Goal: Task Accomplishment & Management: Complete application form

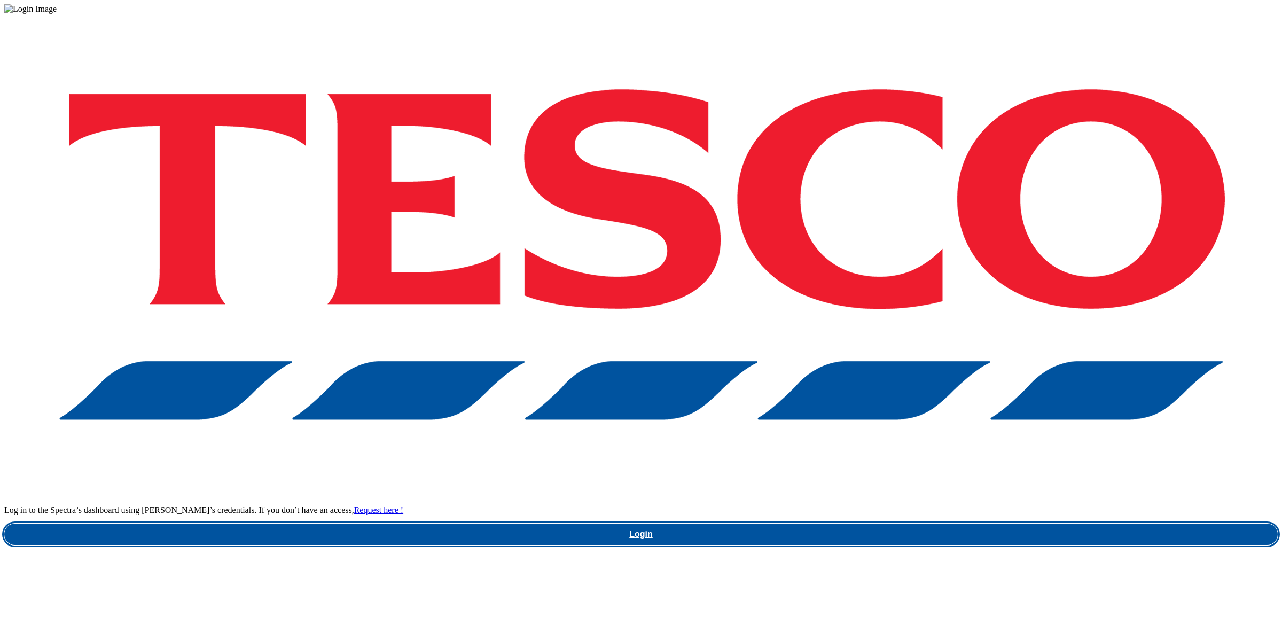
click at [938, 524] on link "Login" at bounding box center [641, 534] width 1274 height 21
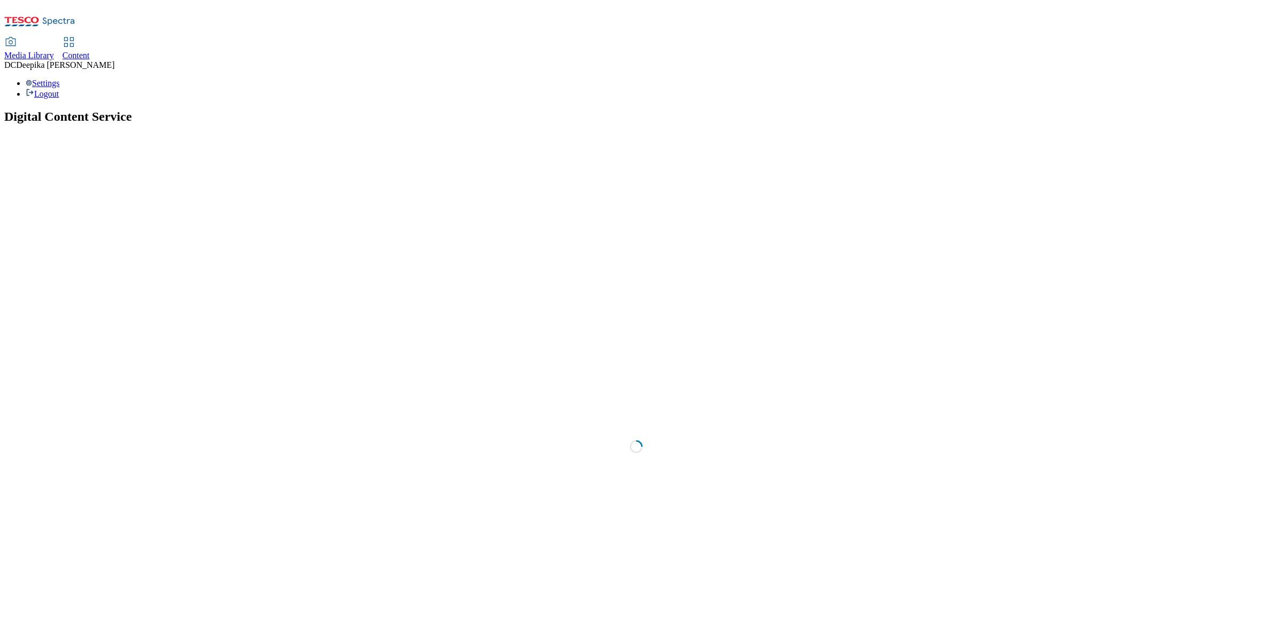
click at [90, 51] on span "Content" at bounding box center [76, 55] width 27 height 9
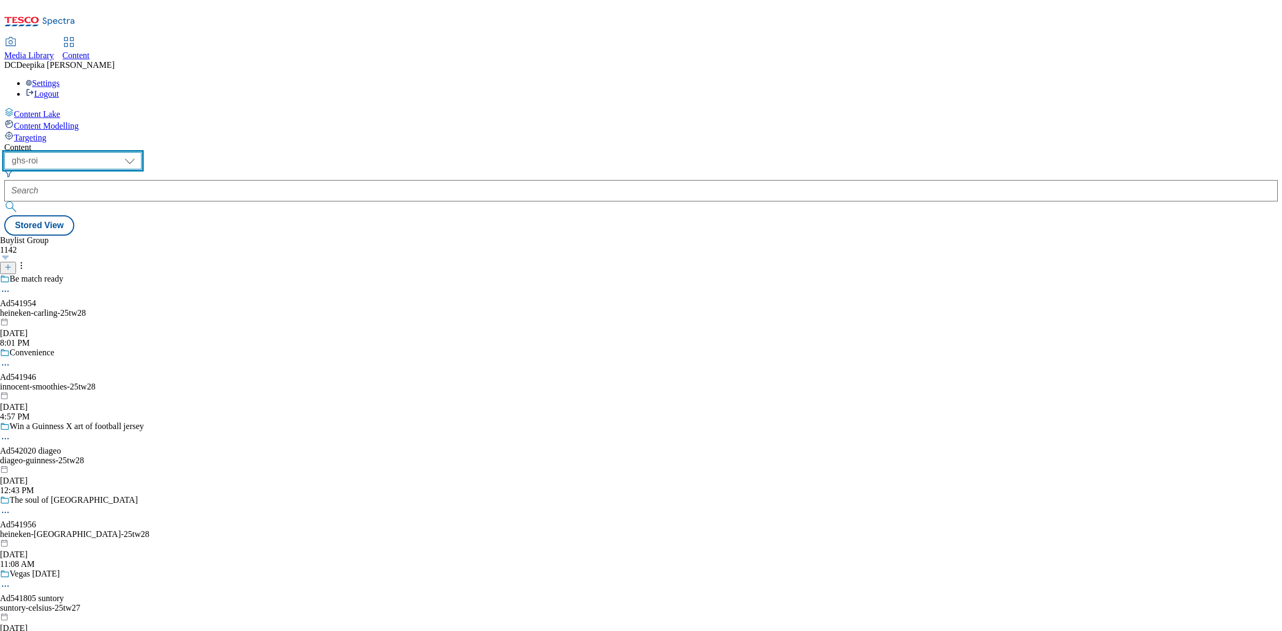
drag, startPoint x: 171, startPoint y: 78, endPoint x: 173, endPoint y: 92, distance: 14.5
click at [142, 152] on select "ghs-roi ghs-uk" at bounding box center [72, 160] width 137 height 17
select select "ghs-uk"
click at [139, 152] on select "ghs-roi ghs-uk" at bounding box center [72, 160] width 137 height 17
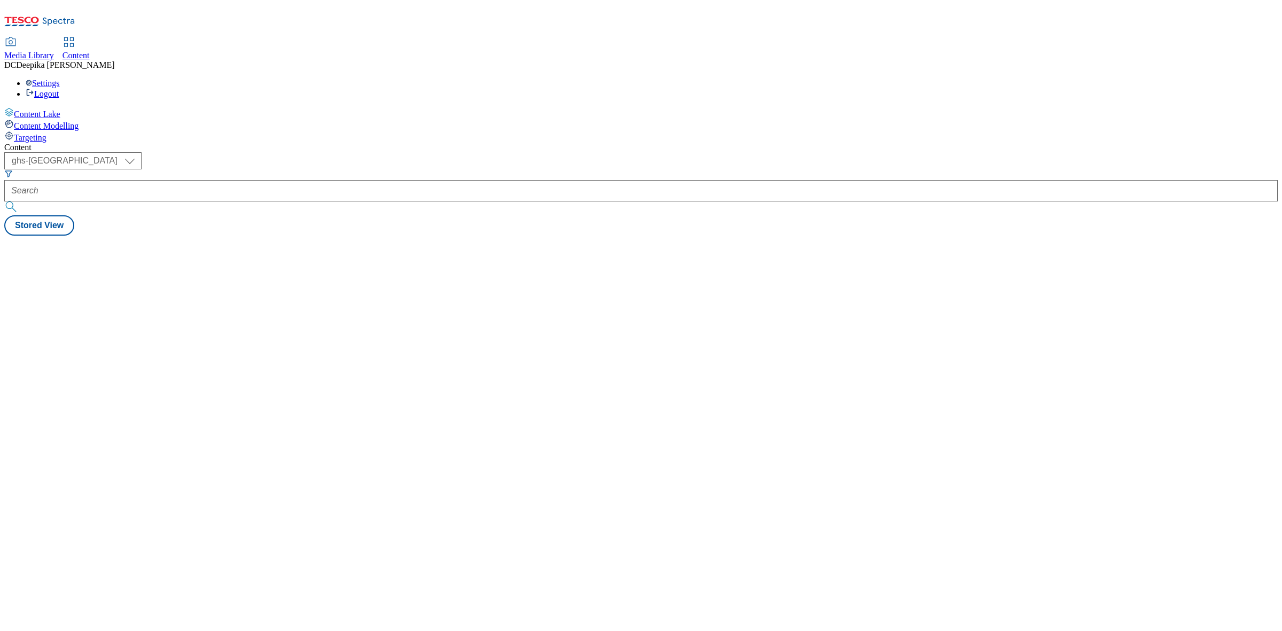
click at [470, 172] on div "Content ( optional ) ghs-roi ghs-uk ghs-uk Stored View" at bounding box center [641, 189] width 1274 height 93
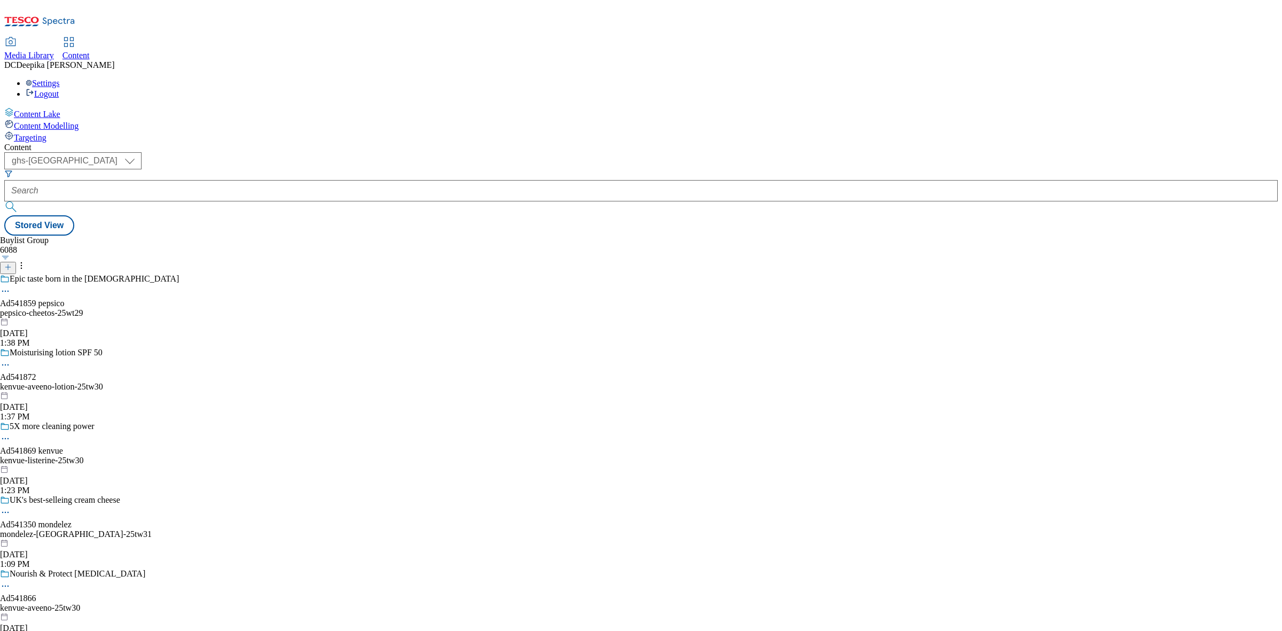
click at [11, 255] on button "button" at bounding box center [5, 257] width 11 height 5
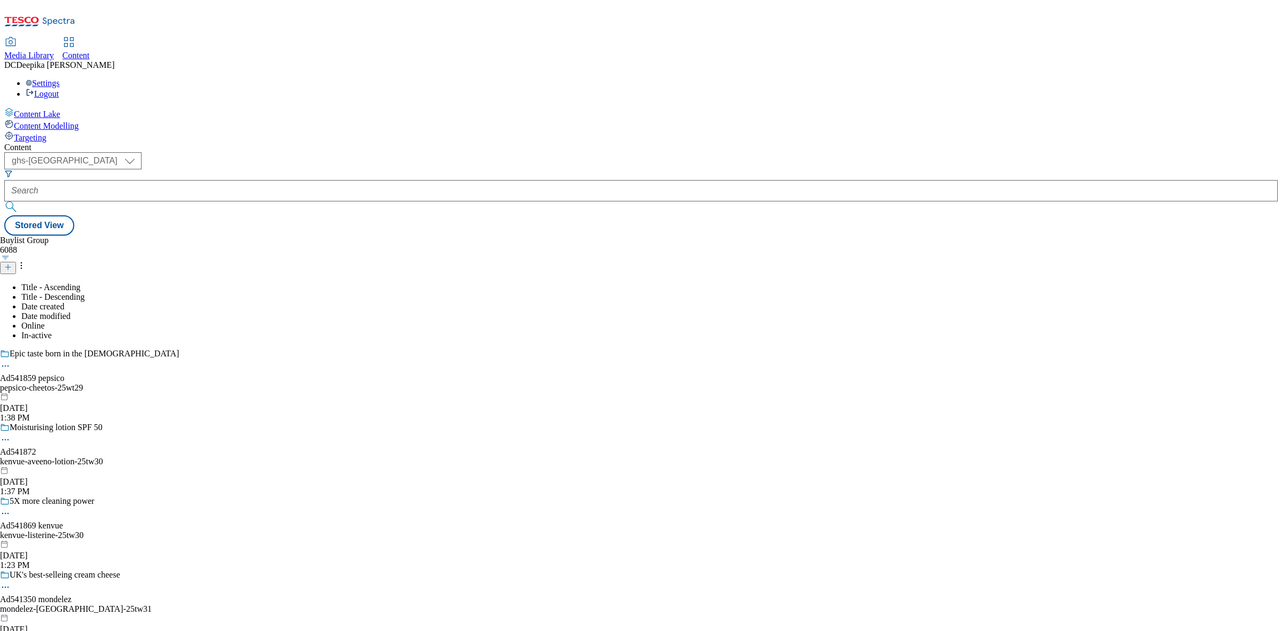
click at [826, 236] on div "Buylist Group 6088 Title - Ascending Title - Descending Date created Date modif…" at bounding box center [641, 236] width 1274 height 0
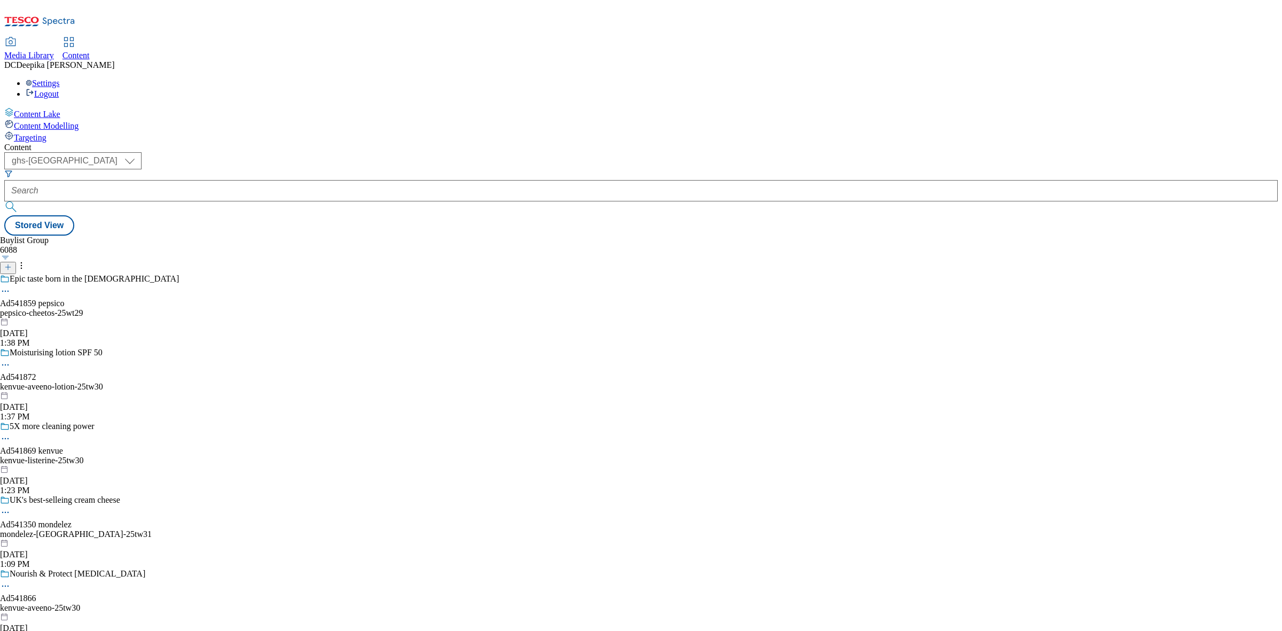
click at [493, 236] on div "Buylist Group 6088 Epic taste born in the USA Ad541859 pepsico pepsico-cheetos-…" at bounding box center [641, 236] width 1274 height 0
click at [16, 262] on button at bounding box center [8, 268] width 16 height 12
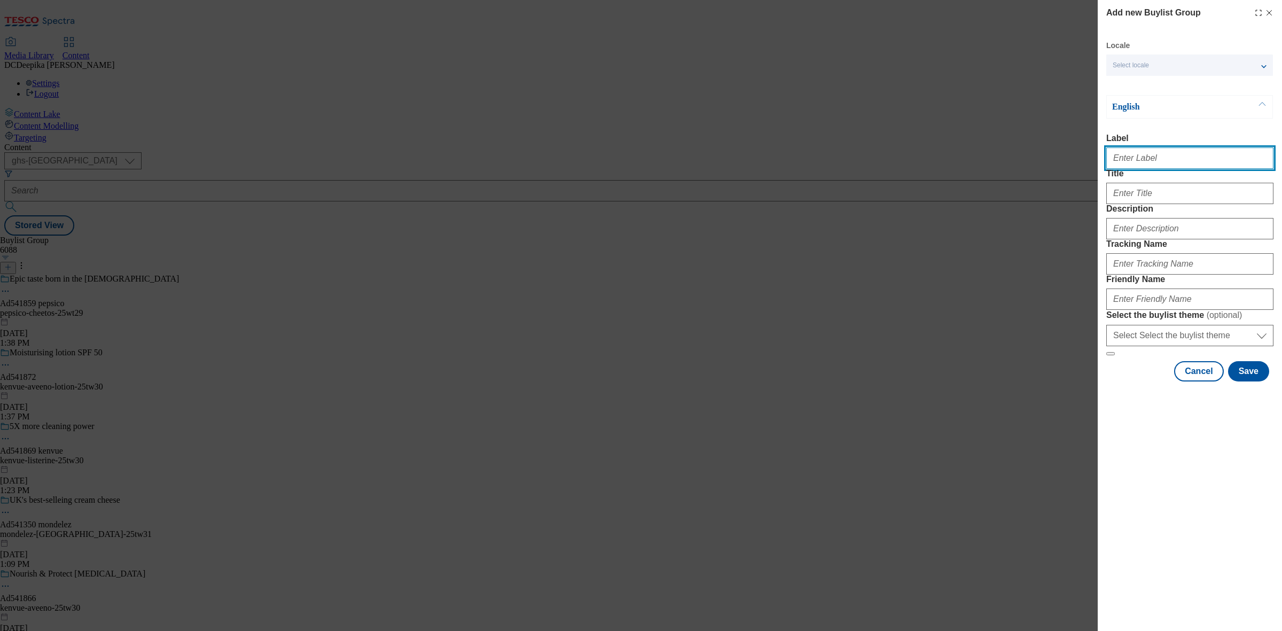
click at [1147, 153] on input "Label" at bounding box center [1190, 157] width 167 height 21
paste input "Ad541874"
type input "Ad541874"
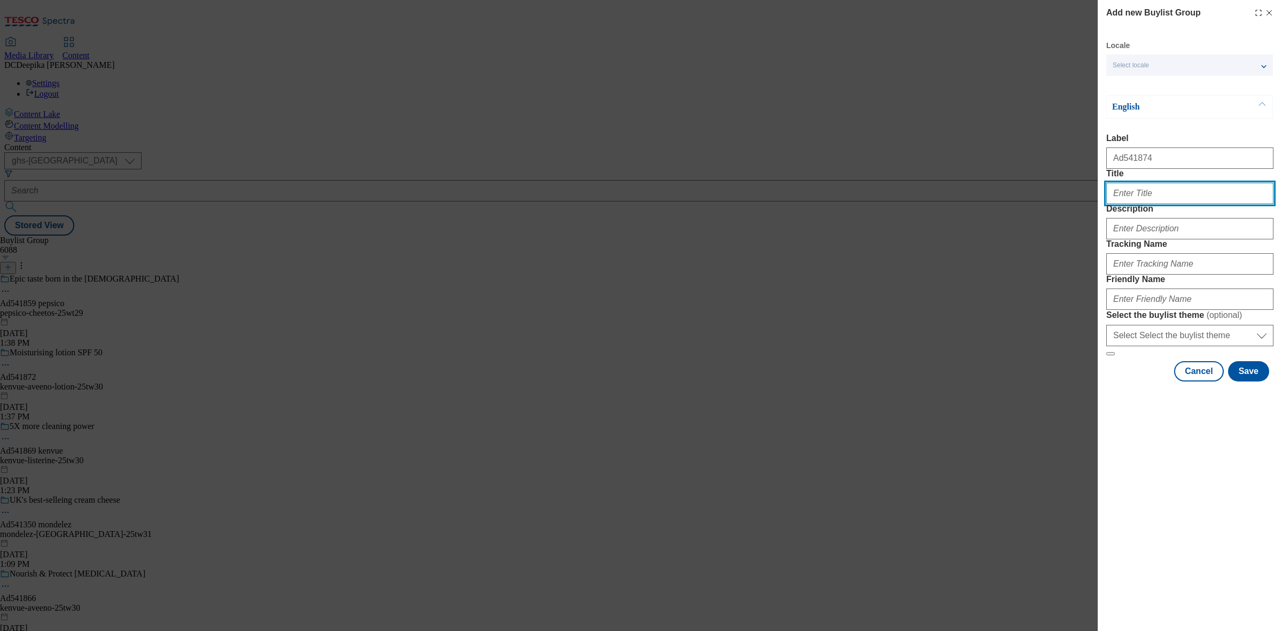
click at [1118, 204] on input "Title" at bounding box center [1190, 193] width 167 height 21
paste input "Gentle for the whole family"
type input "Gentle for the whole family"
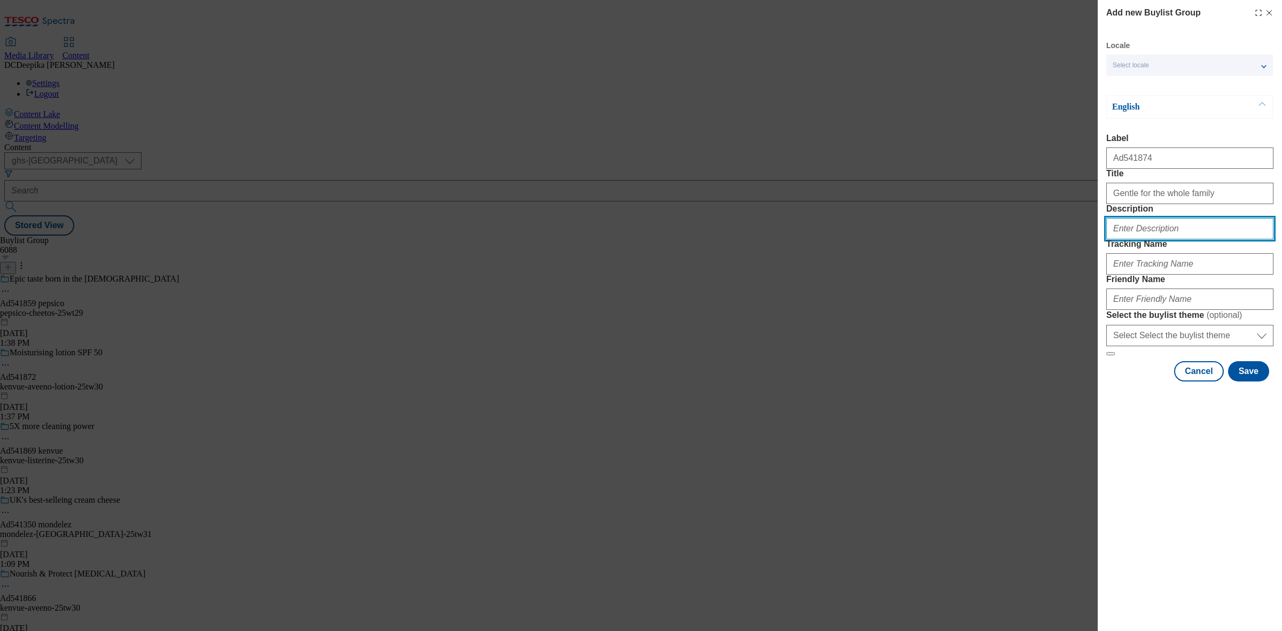
click at [1125, 239] on input "Description" at bounding box center [1190, 228] width 167 height 21
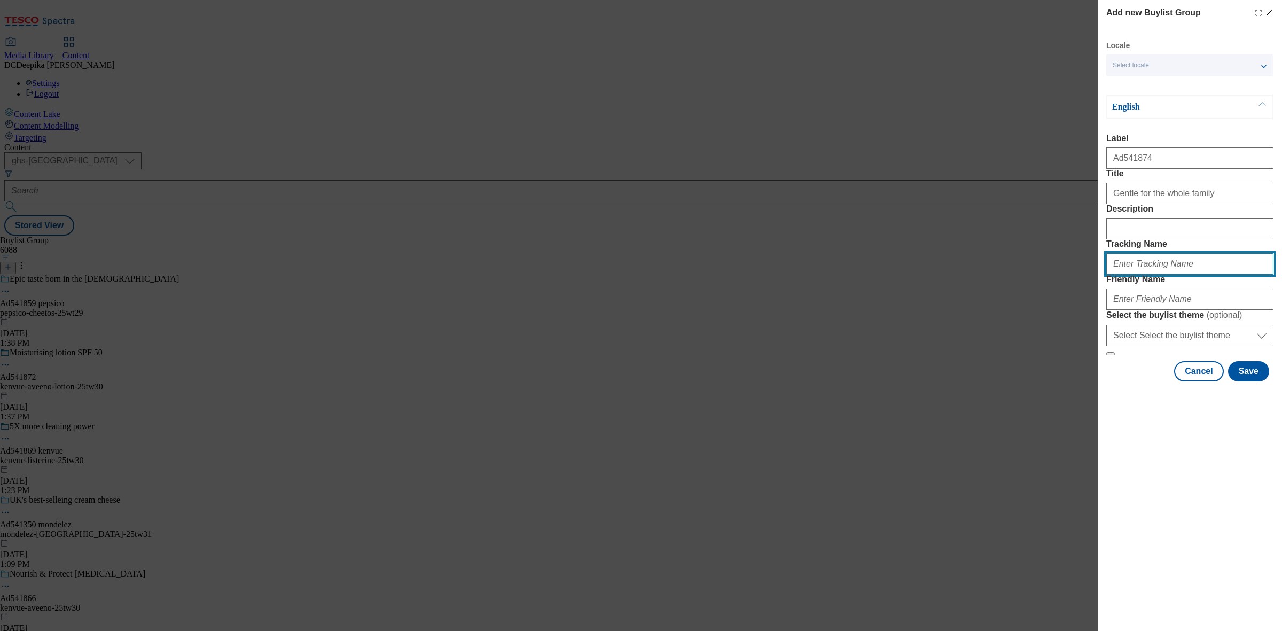
click at [1171, 275] on input "Tracking Name" at bounding box center [1190, 263] width 167 height 21
type input "d"
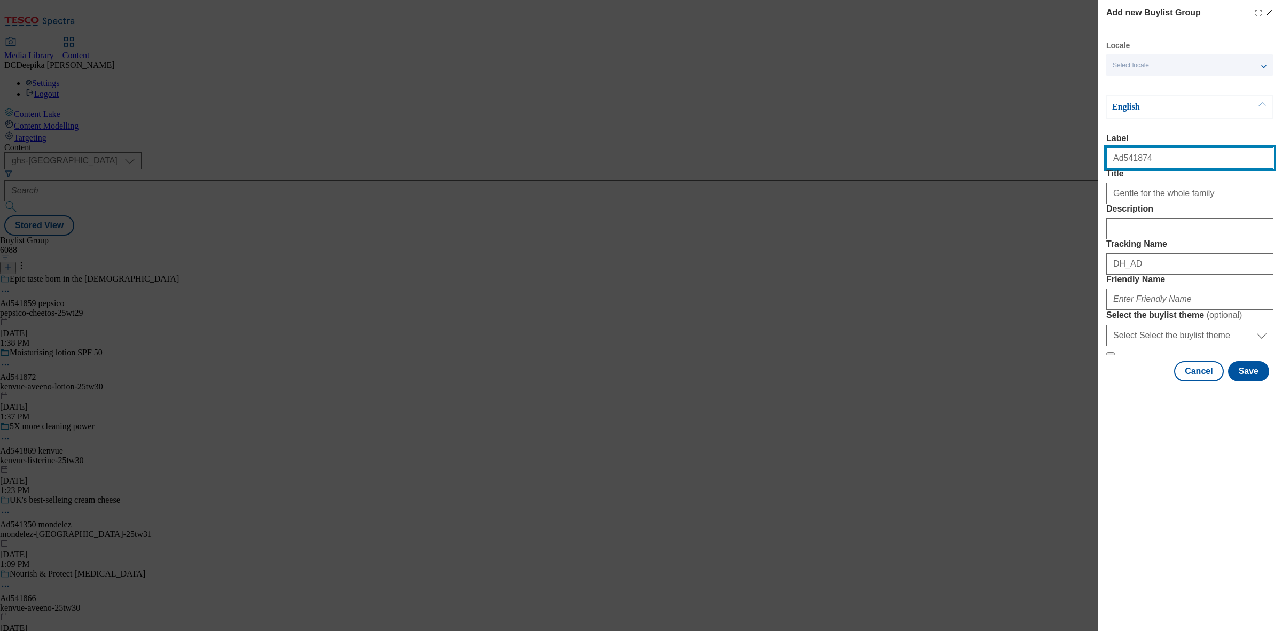
drag, startPoint x: 1149, startPoint y: 161, endPoint x: 1121, endPoint y: 173, distance: 30.7
click at [1121, 169] on div "Ad541874" at bounding box center [1190, 156] width 167 height 26
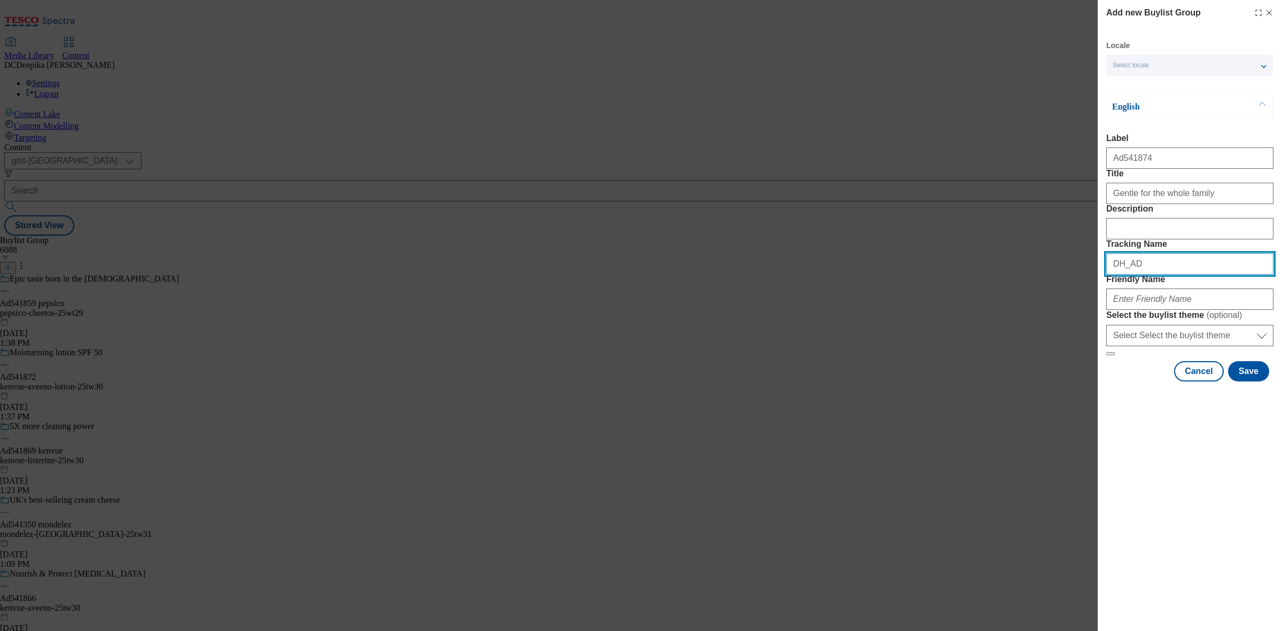
click at [1160, 275] on input "DH_AD" at bounding box center [1190, 263] width 167 height 21
paste input "541874"
type input "DH_AD541874"
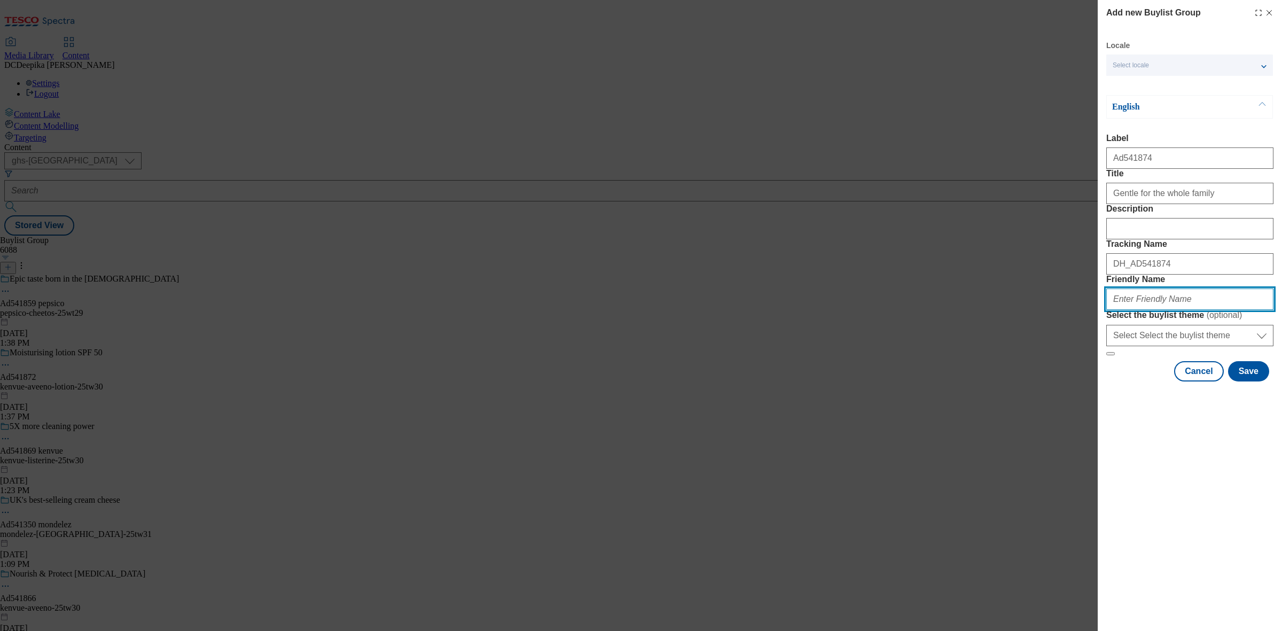
click at [1145, 310] on input "Friendly Name" at bounding box center [1190, 299] width 167 height 21
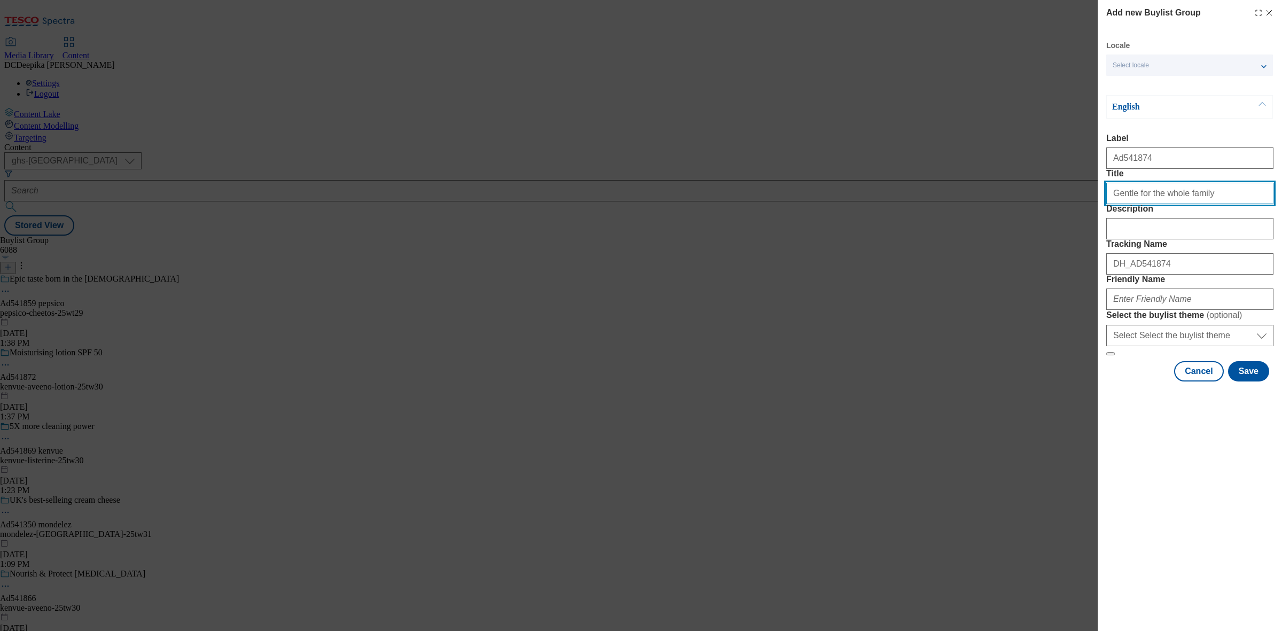
click at [1181, 204] on input "Gentle for the whole family" at bounding box center [1190, 193] width 167 height 21
click at [1125, 204] on input "Gentle for the whole family" at bounding box center [1190, 193] width 167 height 21
click at [1108, 204] on input "Gentle for the whole family" at bounding box center [1190, 193] width 167 height 21
click at [1109, 204] on input "Gentle for the whole family" at bounding box center [1190, 193] width 167 height 21
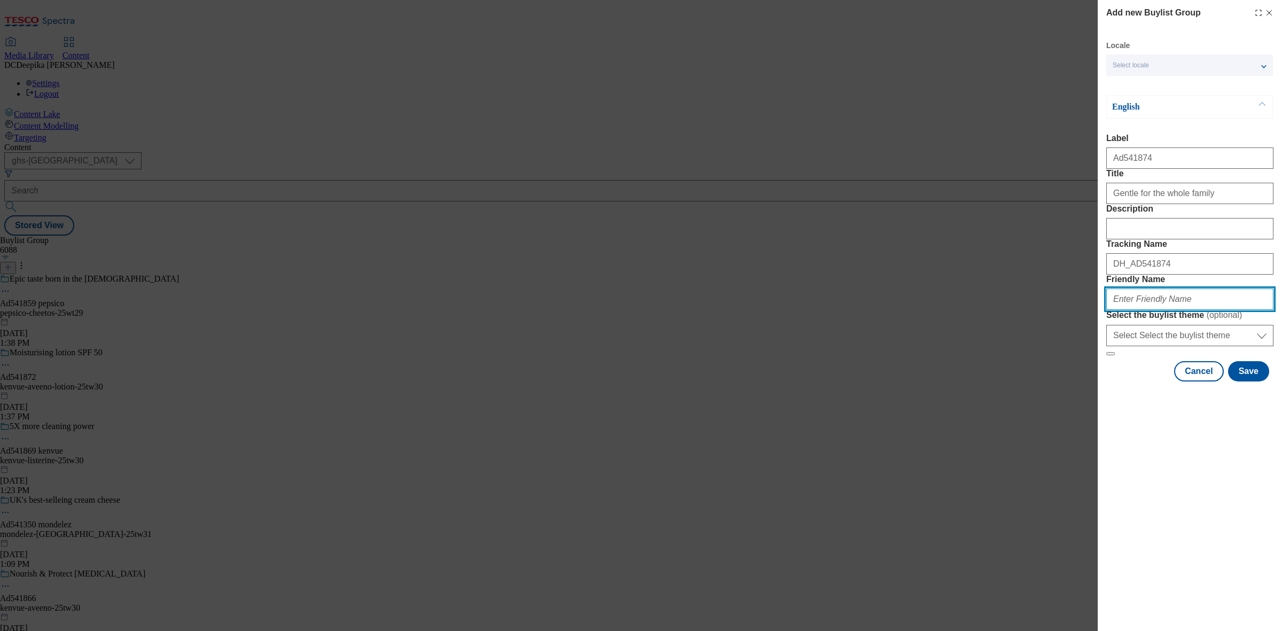
click at [1177, 310] on input "Friendly Name" at bounding box center [1190, 299] width 167 height 21
paste input "kenvue-johnson-baby25tw30"
click at [1177, 310] on input "kenvue-johnson-baby25tw30" at bounding box center [1190, 299] width 167 height 21
type input "kenvue-johnson-baby-25tw30"
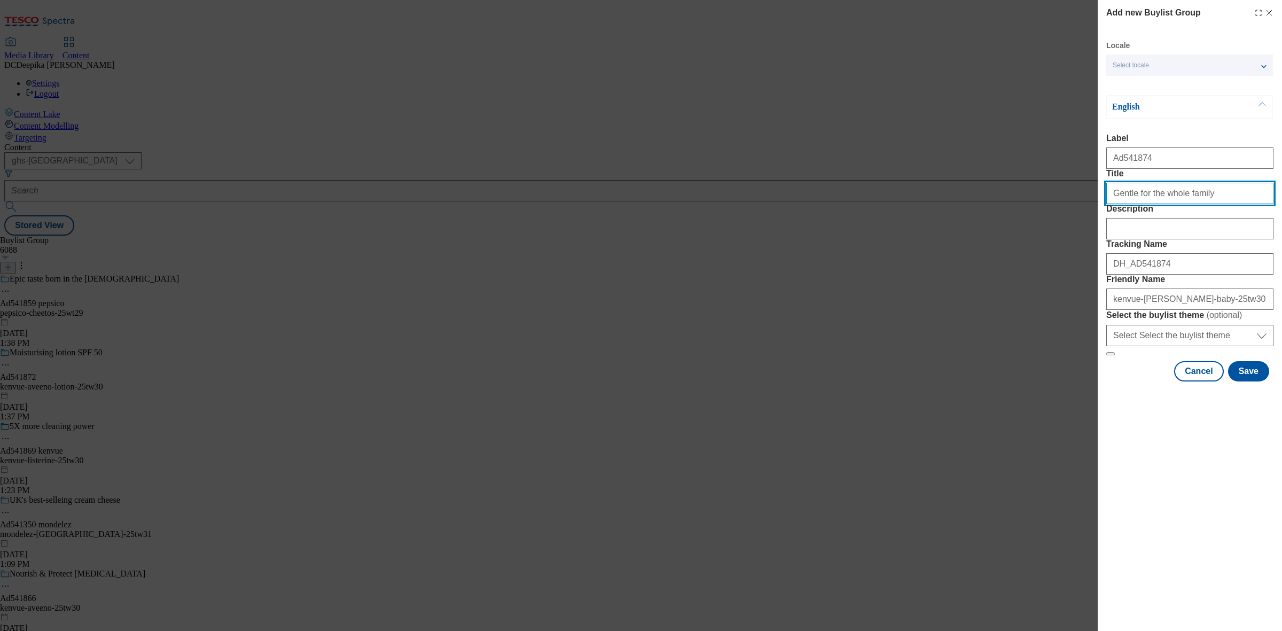
click at [1177, 204] on input "Gentle for the whole family" at bounding box center [1190, 193] width 167 height 21
click at [1247, 382] on button "Save" at bounding box center [1248, 371] width 41 height 20
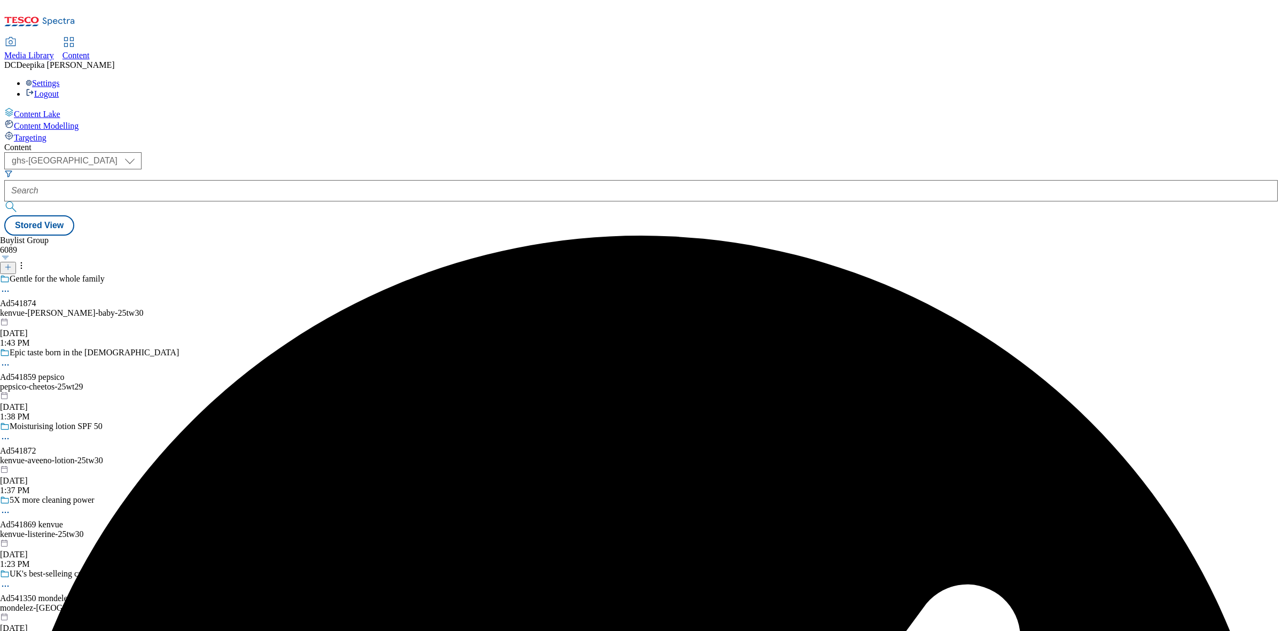
click at [185, 274] on div "Gentle for the whole family Ad541874 kenvue-johnson-baby-25tw30 Aug 29, 2025 1:…" at bounding box center [92, 311] width 185 height 74
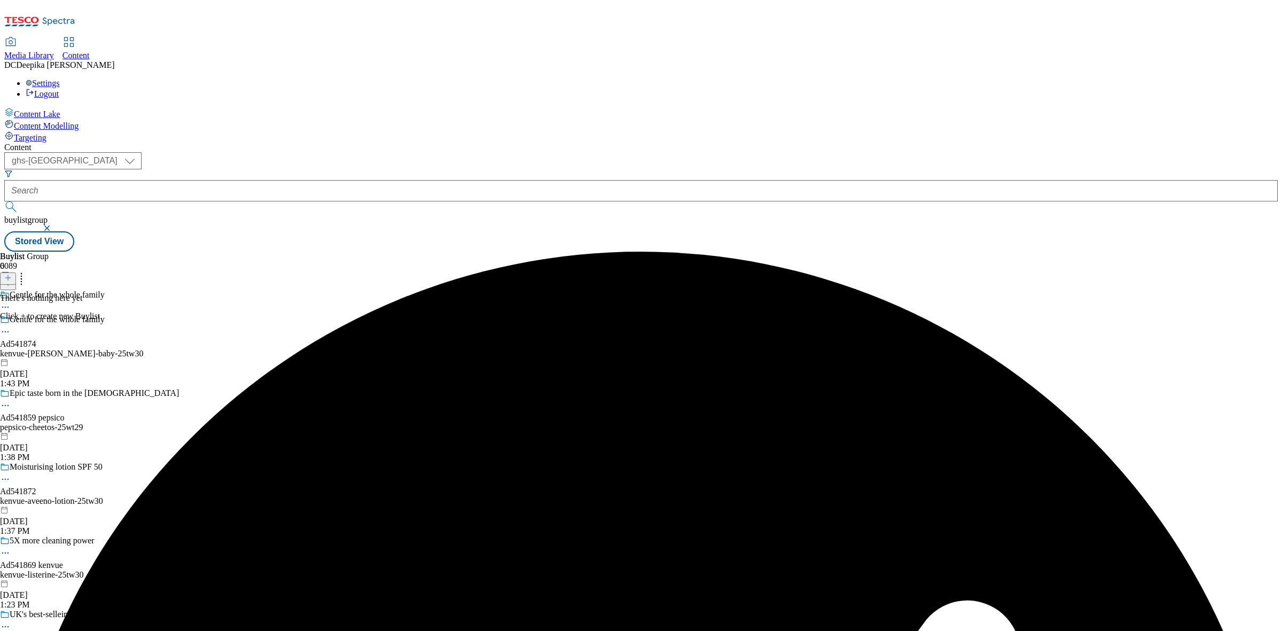
click at [12, 274] on icon at bounding box center [7, 277] width 7 height 7
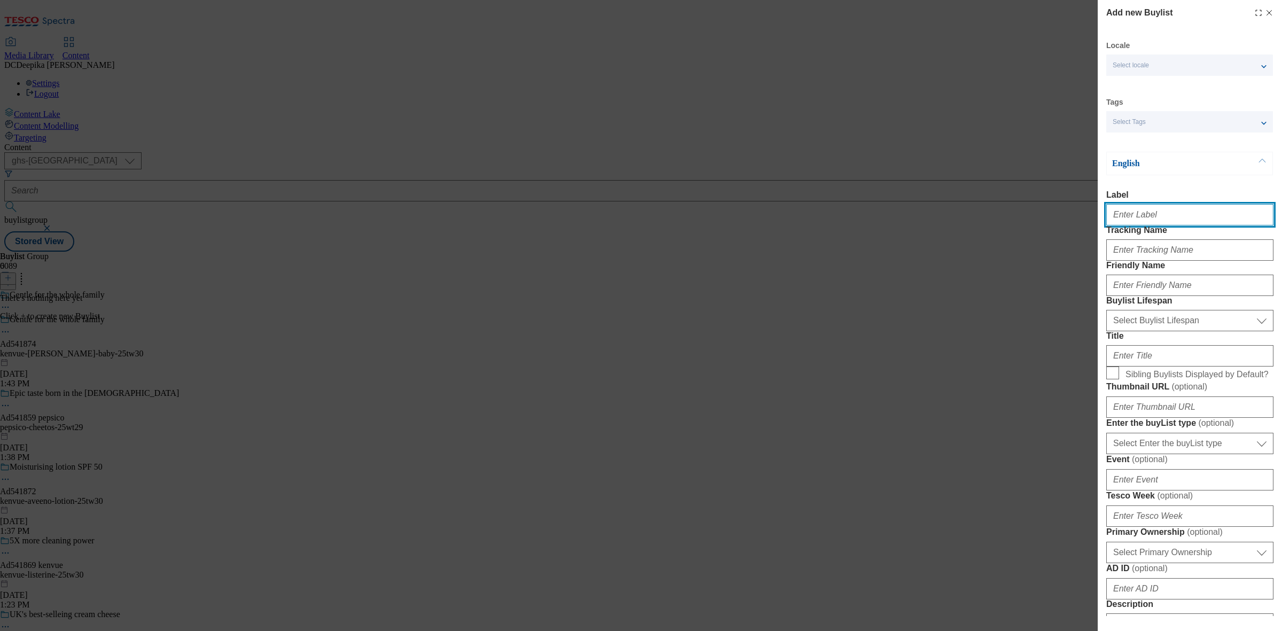
click at [1158, 212] on input "Label" at bounding box center [1190, 214] width 167 height 21
paste input "Ad541874"
type input "Ad541874"
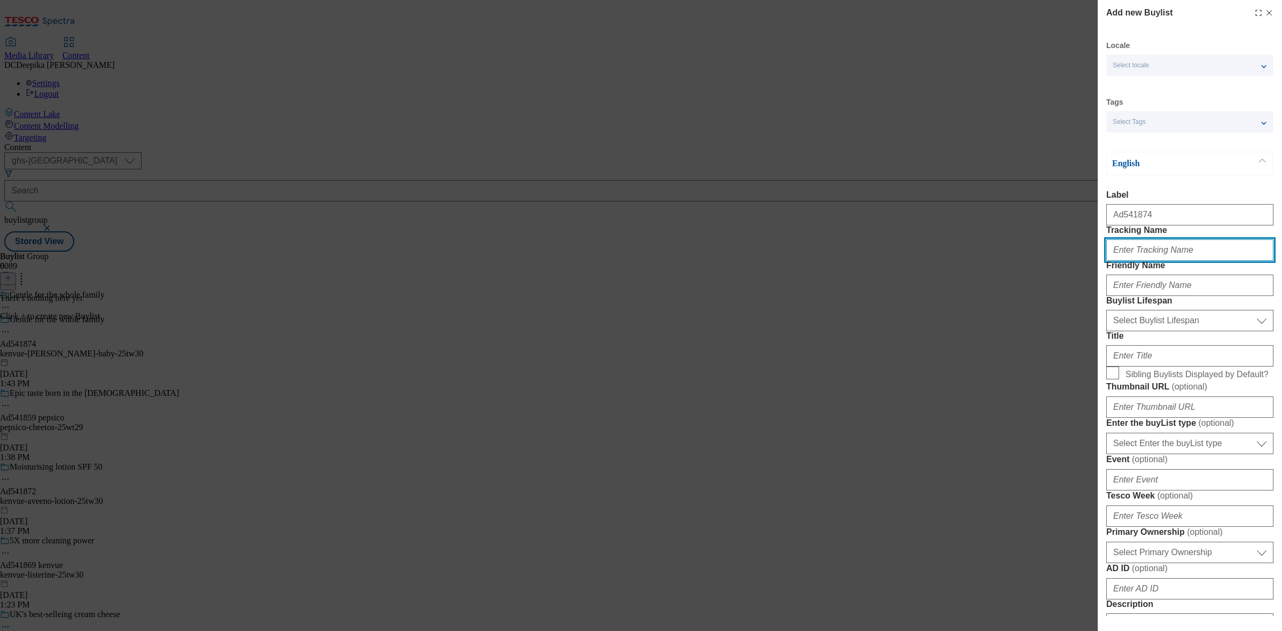
click at [1149, 261] on input "Tracking Name" at bounding box center [1190, 249] width 167 height 21
paste input "Ad541874"
click at [1142, 261] on input "DH_ADAd541874" at bounding box center [1190, 249] width 167 height 21
type input "DH_AD541874"
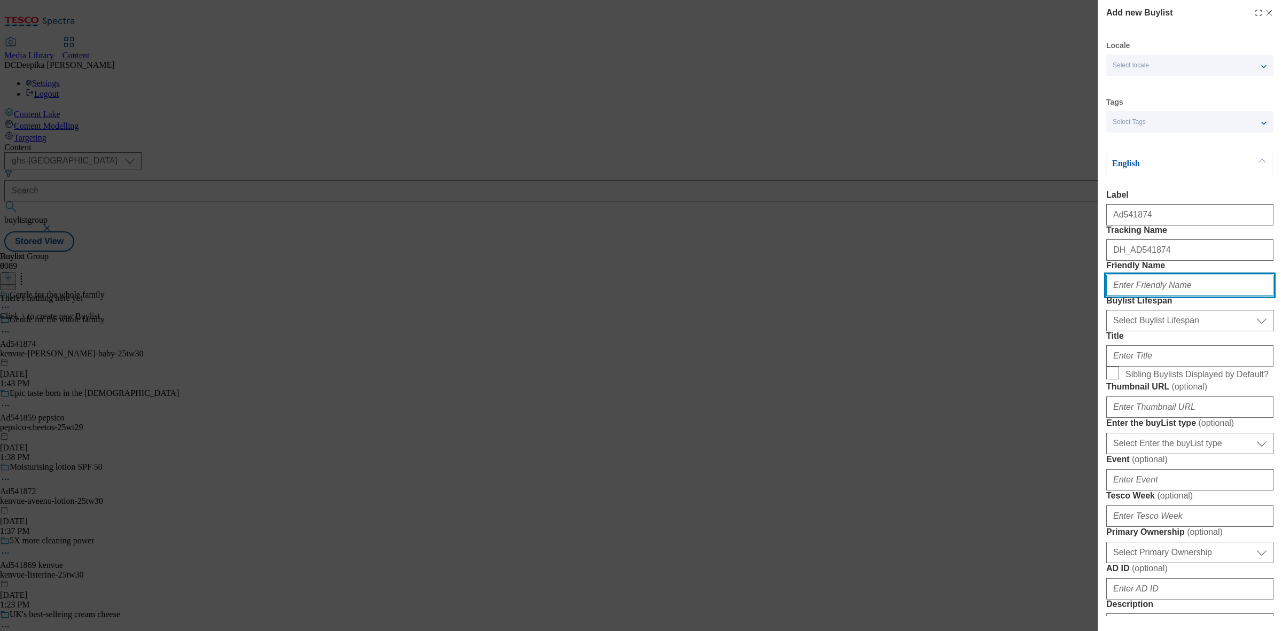
click at [1147, 296] on input "Friendly Name" at bounding box center [1190, 285] width 167 height 21
paste input "kenvue"
type input "kenvue"
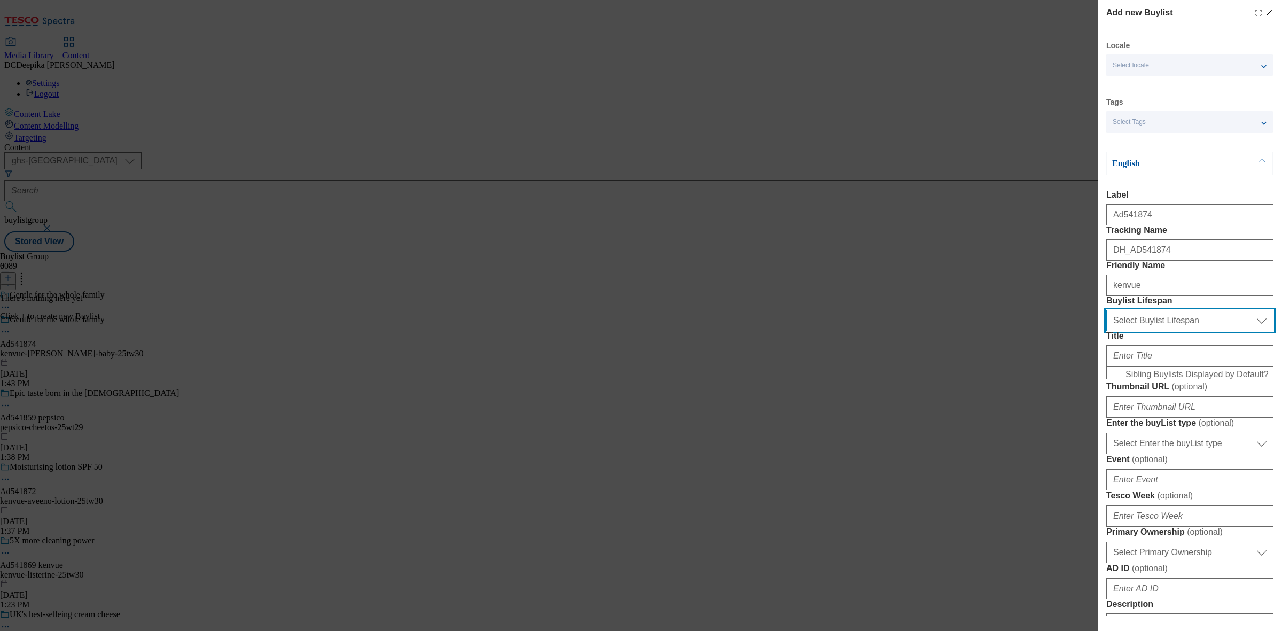
drag, startPoint x: 1155, startPoint y: 376, endPoint x: 1157, endPoint y: 382, distance: 6.8
click at [1155, 331] on select "Select Buylist Lifespan evergreen seasonal tactical" at bounding box center [1190, 320] width 167 height 21
select select "tactical"
click at [1107, 331] on select "Select Buylist Lifespan evergreen seasonal tactical" at bounding box center [1190, 320] width 167 height 21
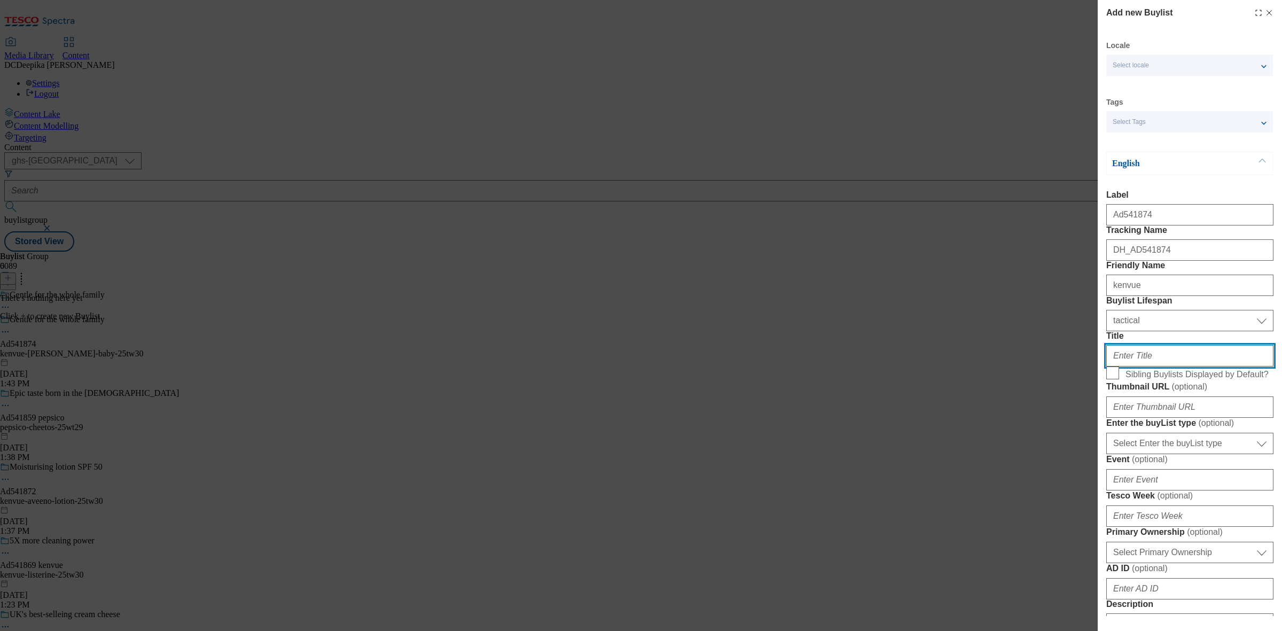
click at [1158, 367] on input "Title" at bounding box center [1190, 355] width 167 height 21
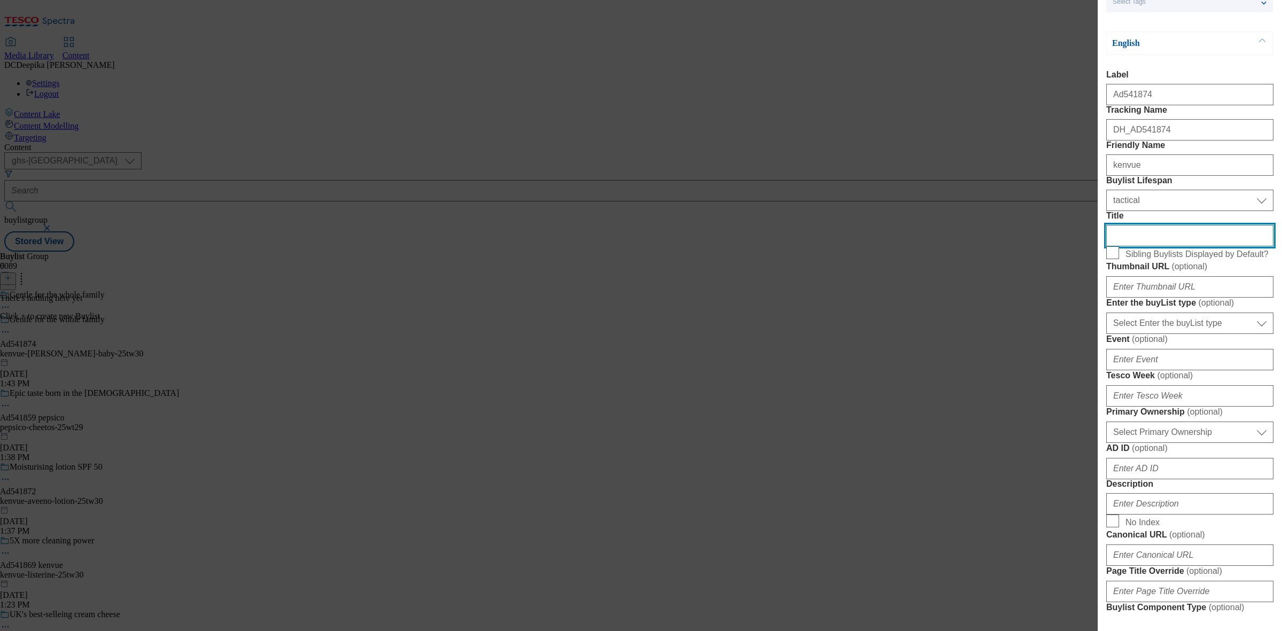
scroll to position [134, 0]
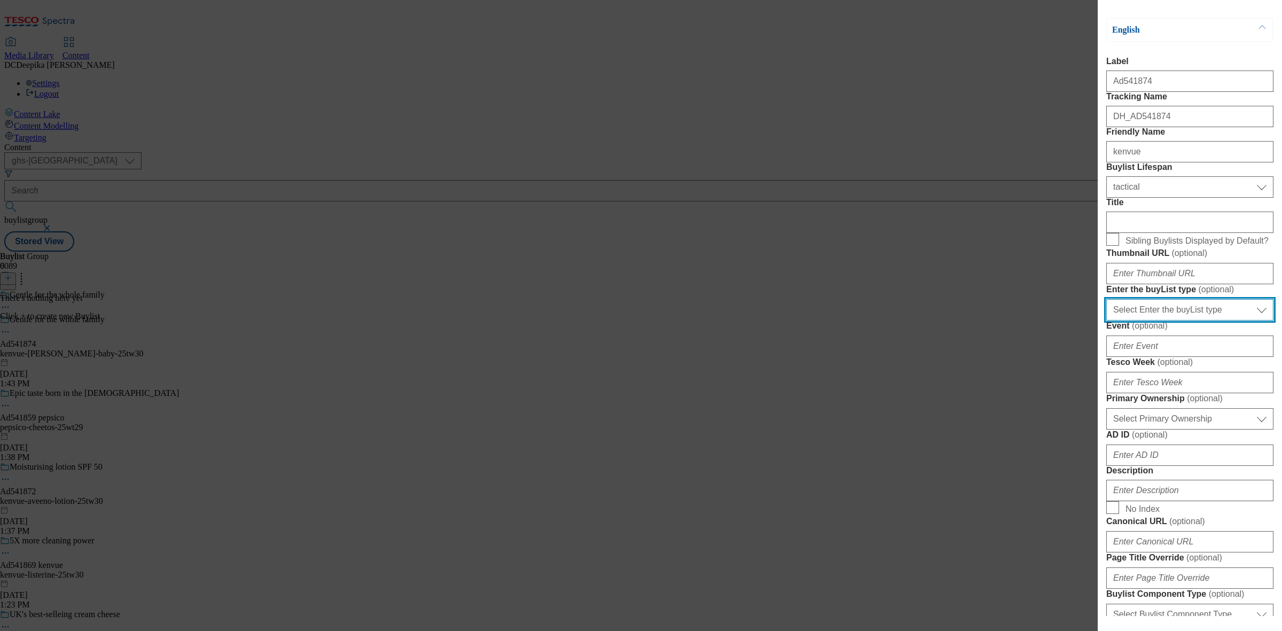
click at [1179, 321] on select "Select Enter the buyList type event supplier funded long term >4 weeks supplier…" at bounding box center [1190, 309] width 167 height 21
select select "supplier funded short term 1-3 weeks"
click at [1107, 321] on select "Select Enter the buyList type event supplier funded long term >4 weeks supplier…" at bounding box center [1190, 309] width 167 height 21
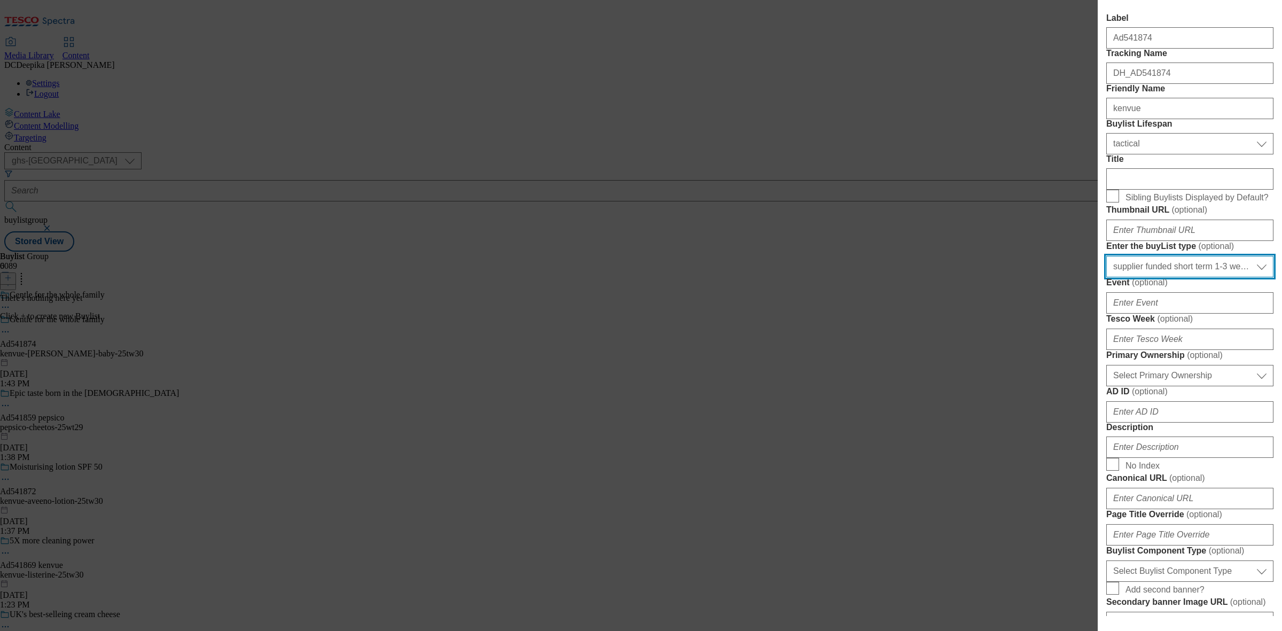
scroll to position [200, 0]
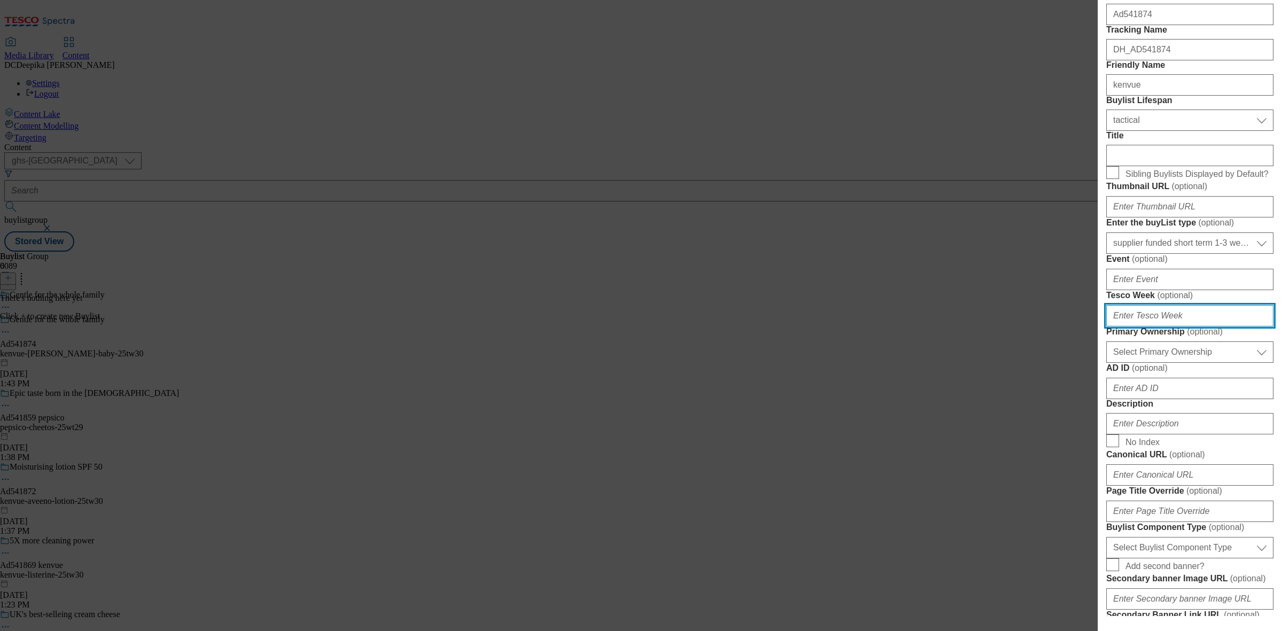
click at [1155, 326] on input "Tesco Week ( optional )" at bounding box center [1190, 315] width 167 height 21
type input "30"
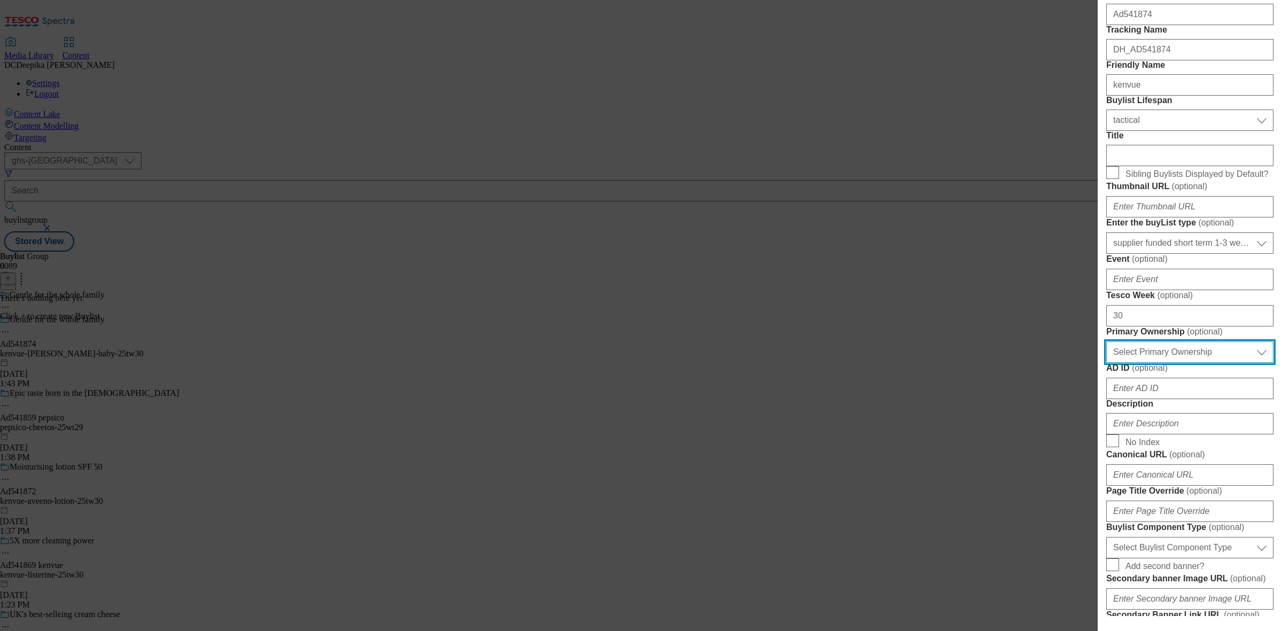
click at [1163, 363] on select "Select Primary Ownership tesco dunnhumby" at bounding box center [1190, 351] width 167 height 21
select select "dunnhumby"
click at [1107, 363] on select "Select Primary Ownership tesco dunnhumby" at bounding box center [1190, 351] width 167 height 21
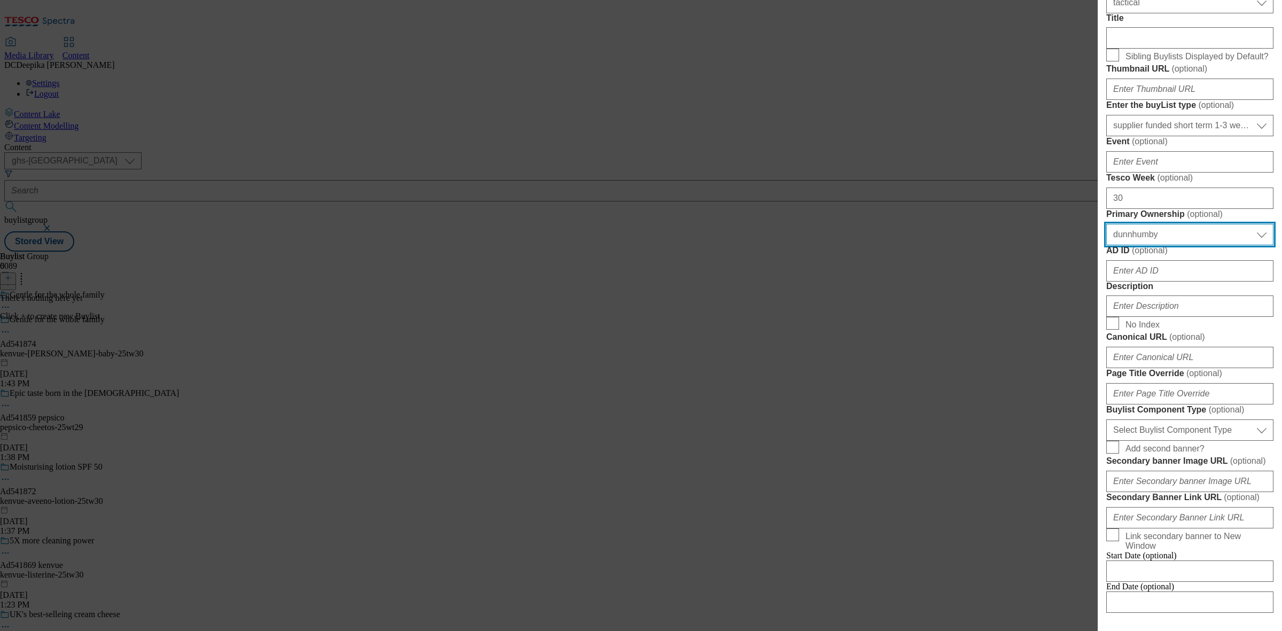
scroll to position [334, 0]
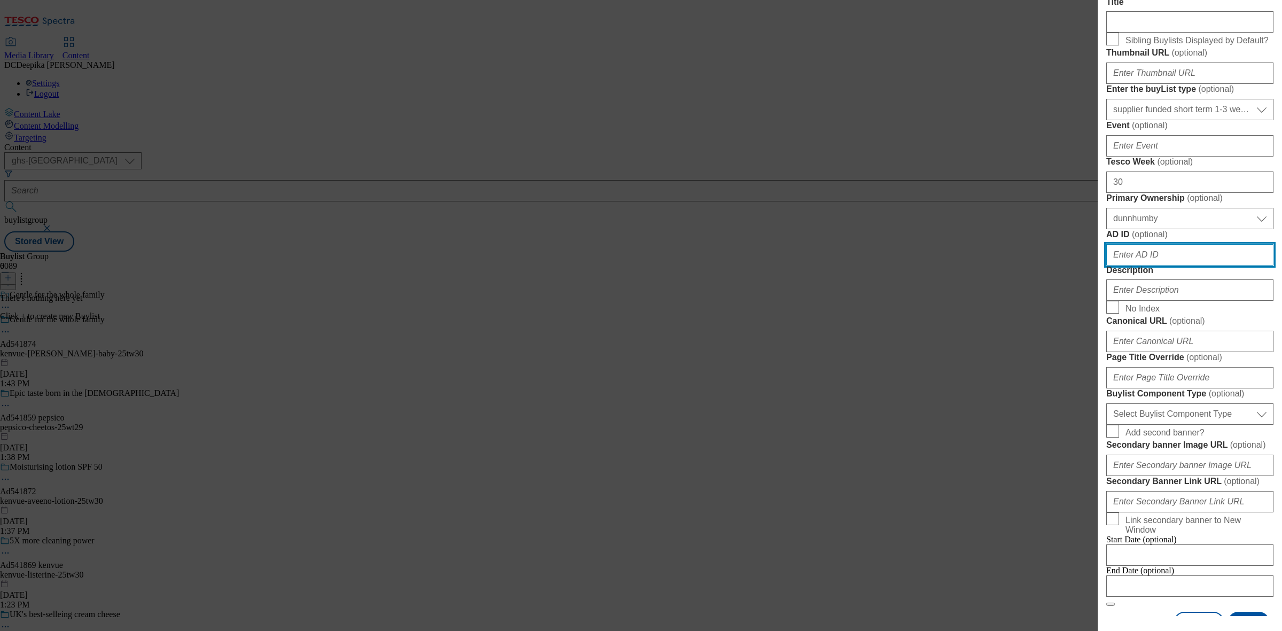
click at [1158, 266] on input "AD ID ( optional )" at bounding box center [1190, 254] width 167 height 21
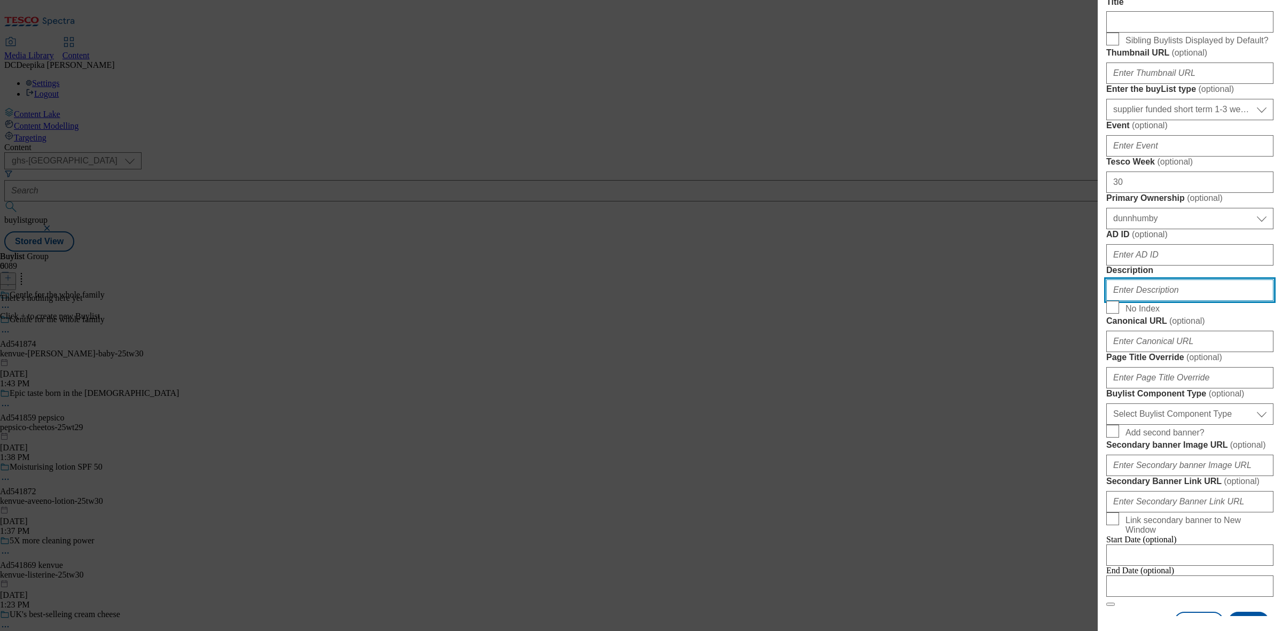
click at [1147, 301] on input "Description" at bounding box center [1190, 289] width 167 height 21
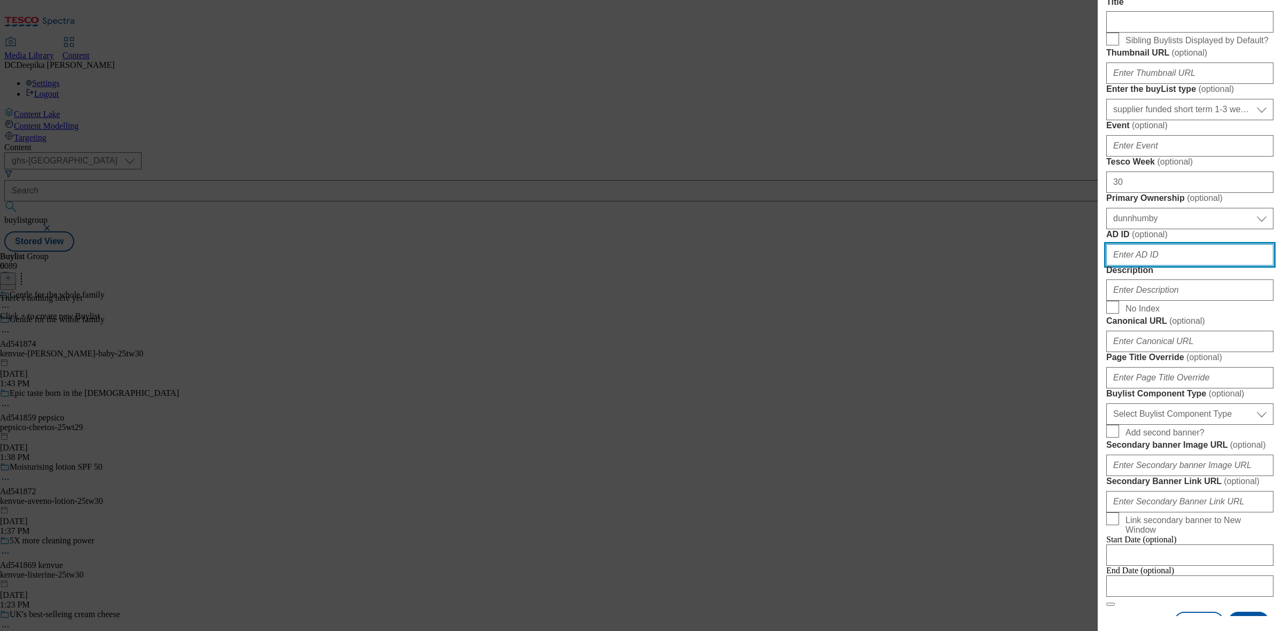
click at [1146, 266] on input "AD ID ( optional )" at bounding box center [1190, 254] width 167 height 21
paste input "541874_"
type input "541874_"
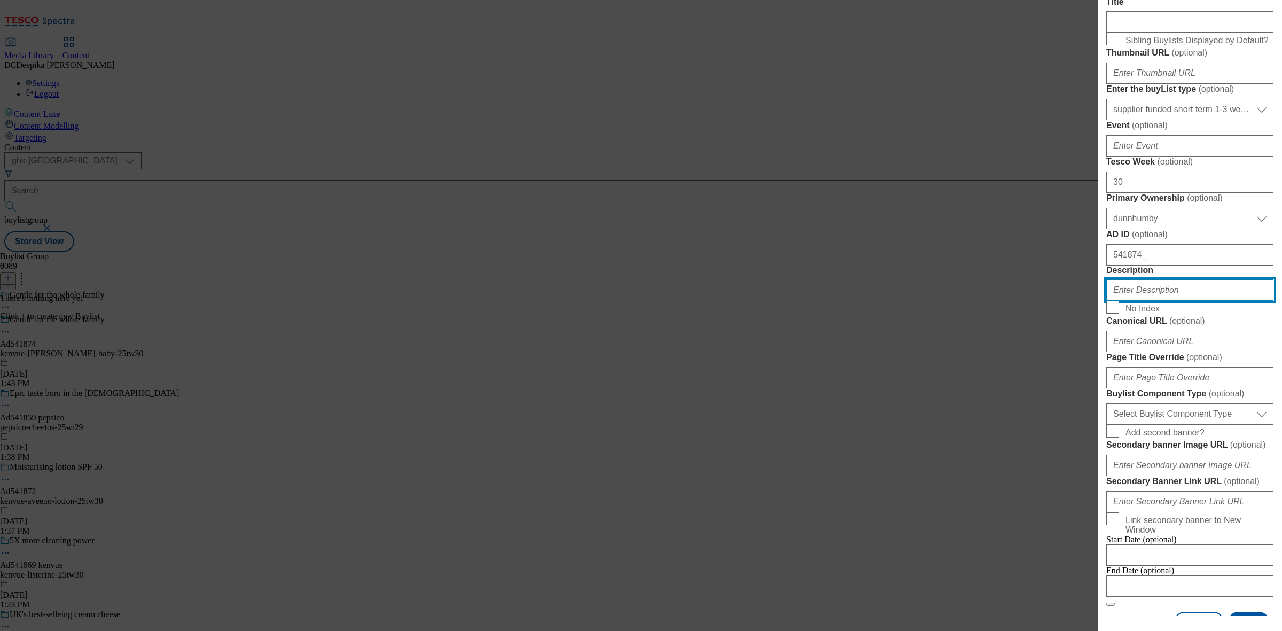
click at [1150, 301] on input "Description" at bounding box center [1190, 289] width 167 height 21
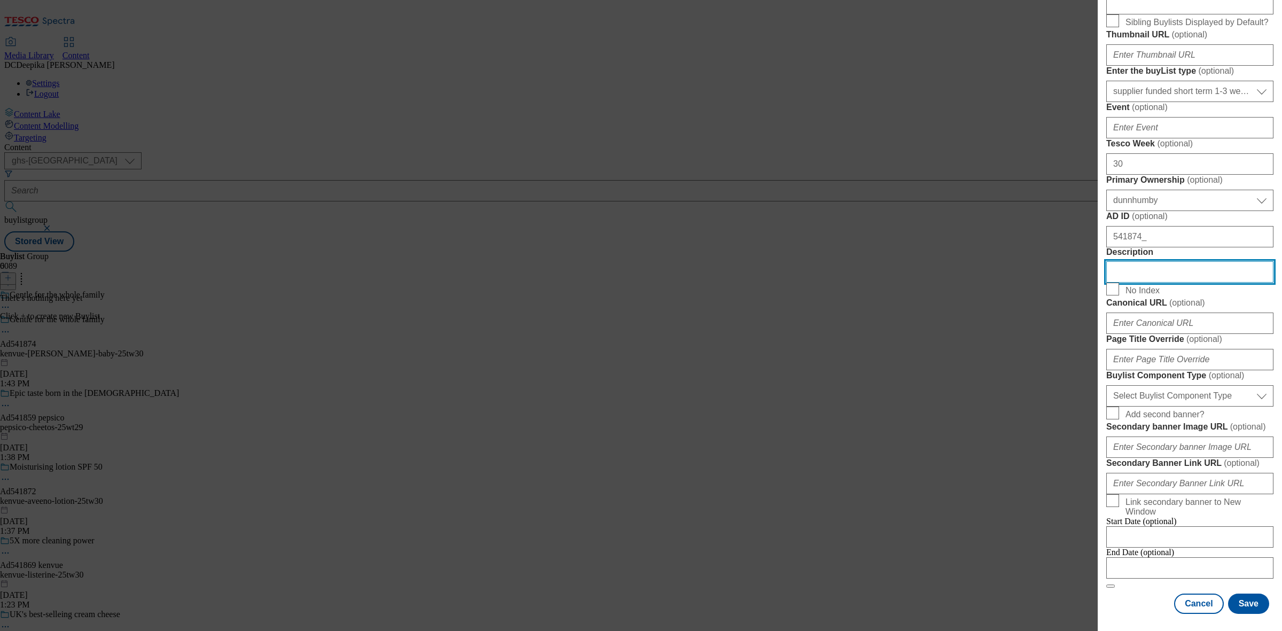
scroll to position [534, 0]
click at [1173, 407] on select "Select Buylist Component Type Banner Competition Header Meal" at bounding box center [1190, 395] width 167 height 21
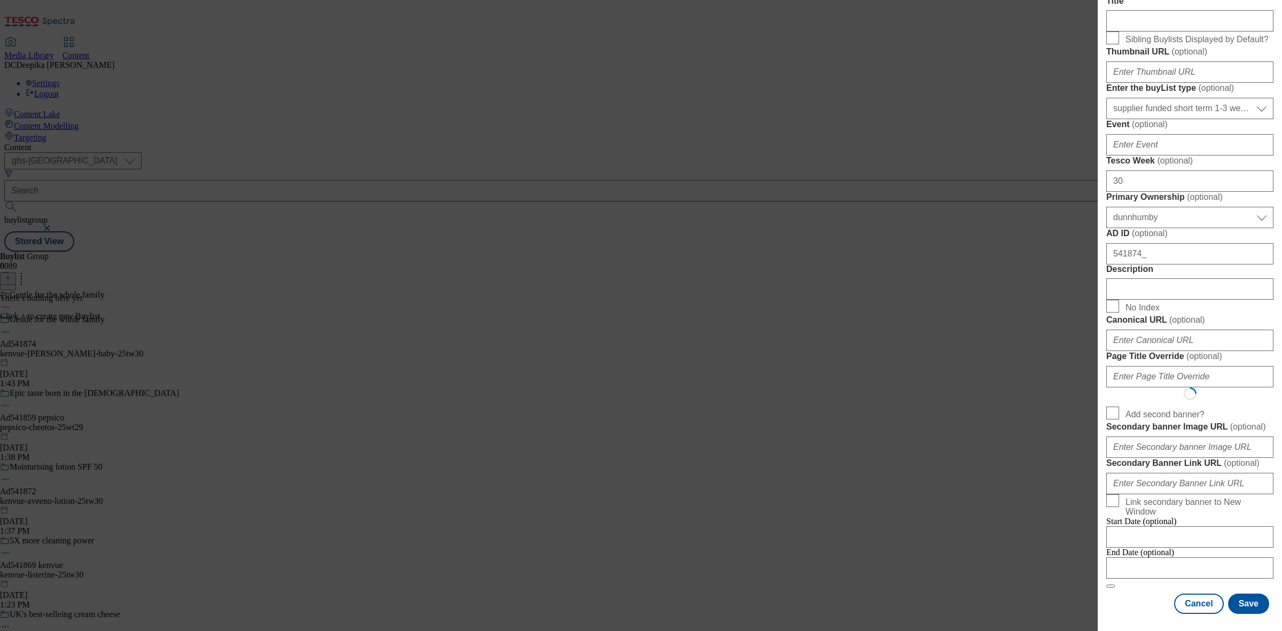
select select "Banner"
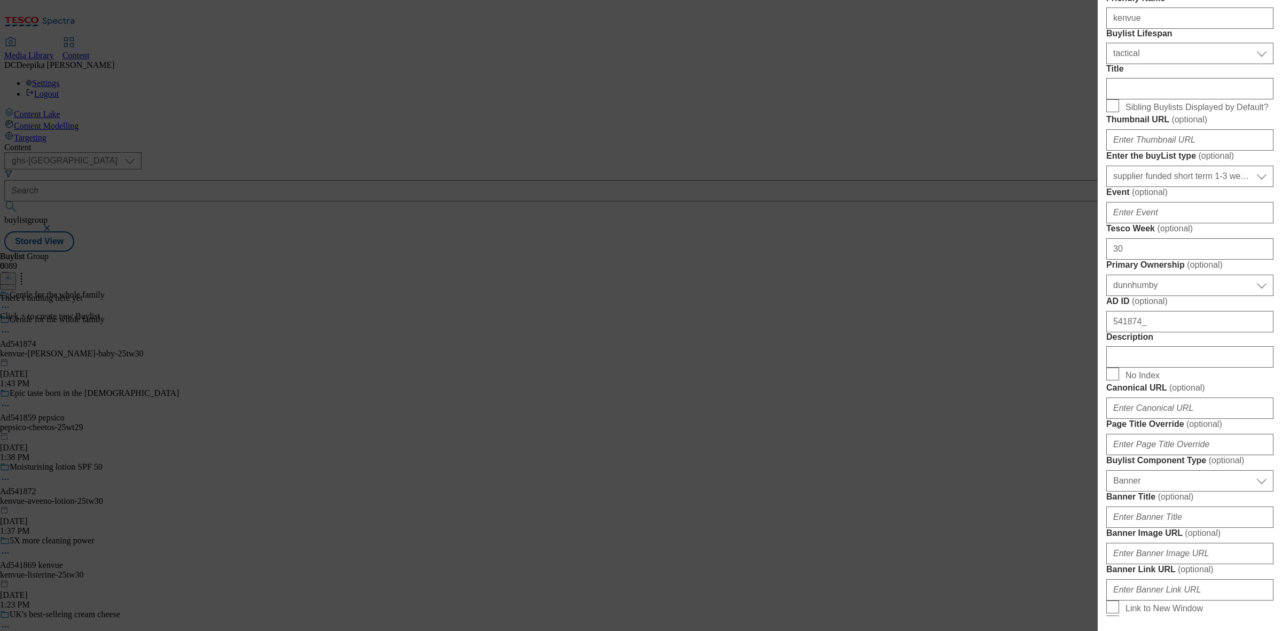
scroll to position [334, 0]
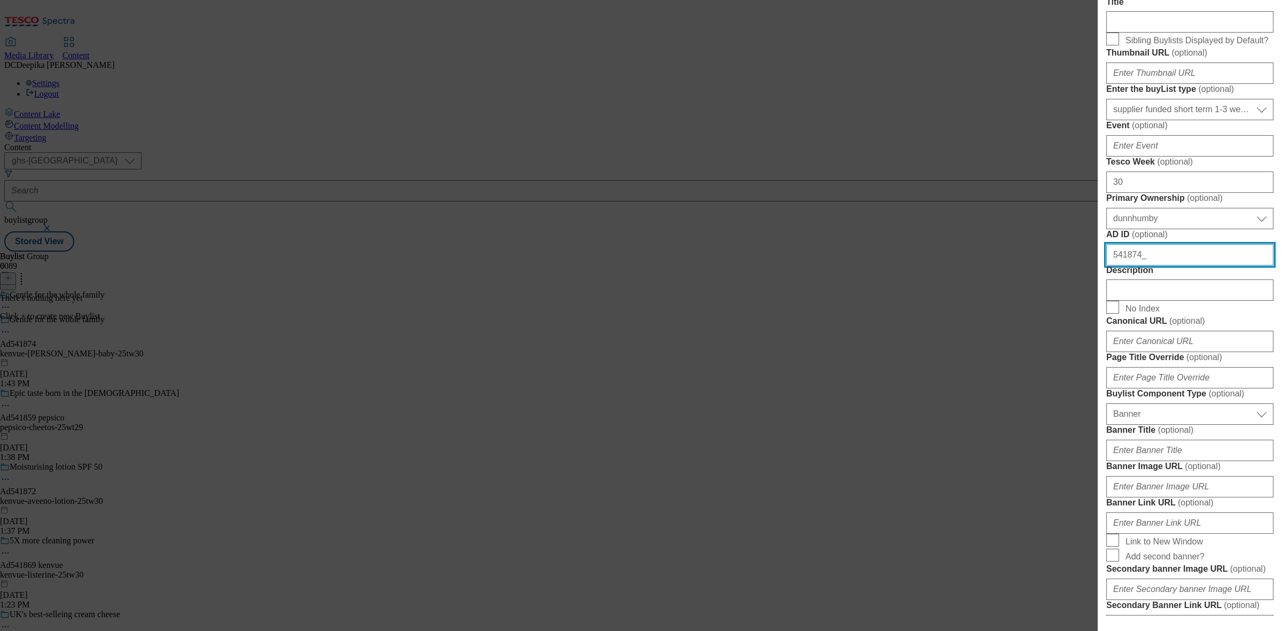
click at [1166, 266] on input "541874_" at bounding box center [1190, 254] width 167 height 21
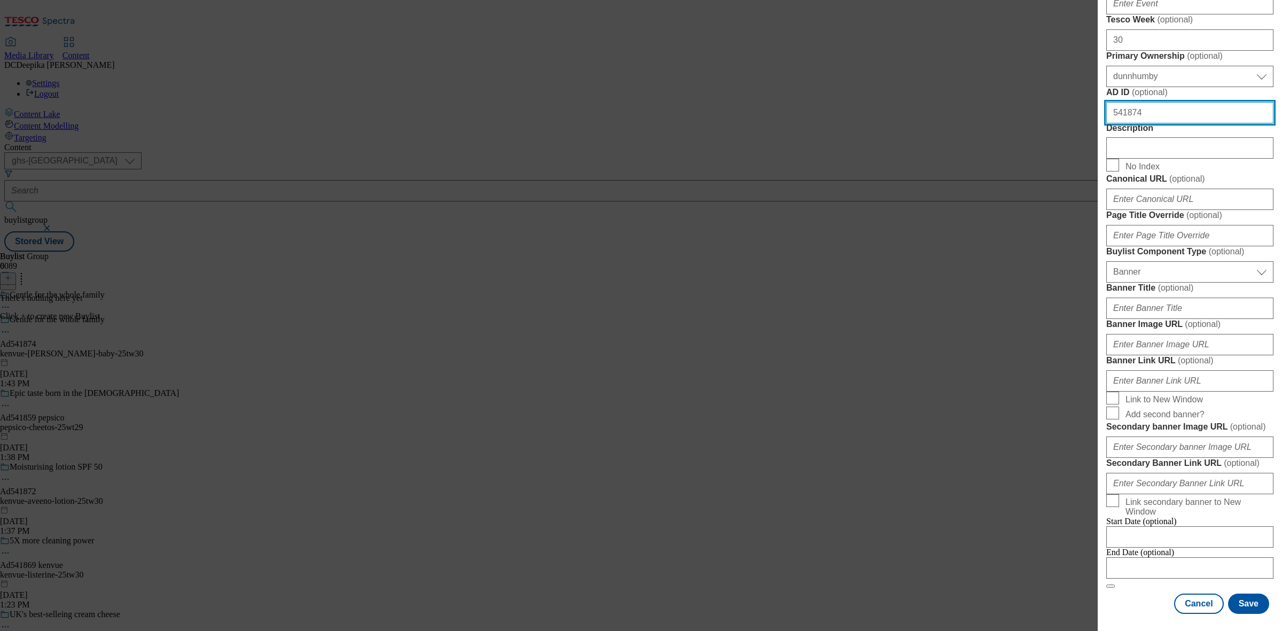
scroll to position [735, 0]
type input "541874"
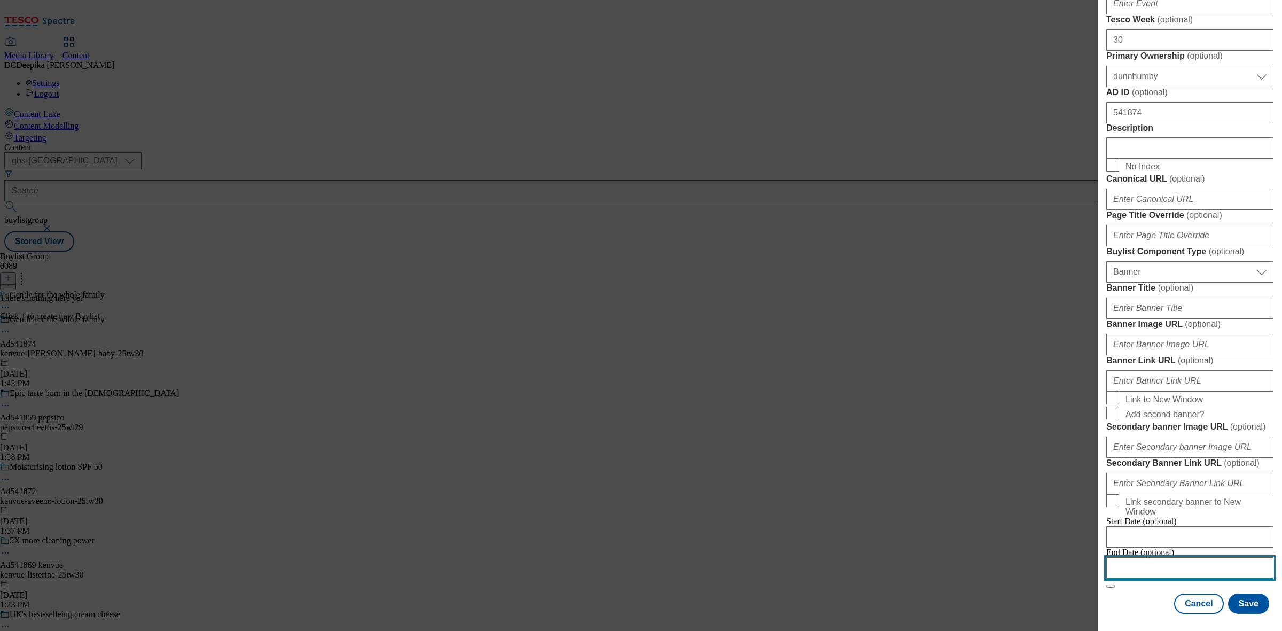
click at [1215, 557] on input "Modal" at bounding box center [1190, 567] width 167 height 21
select select "2025"
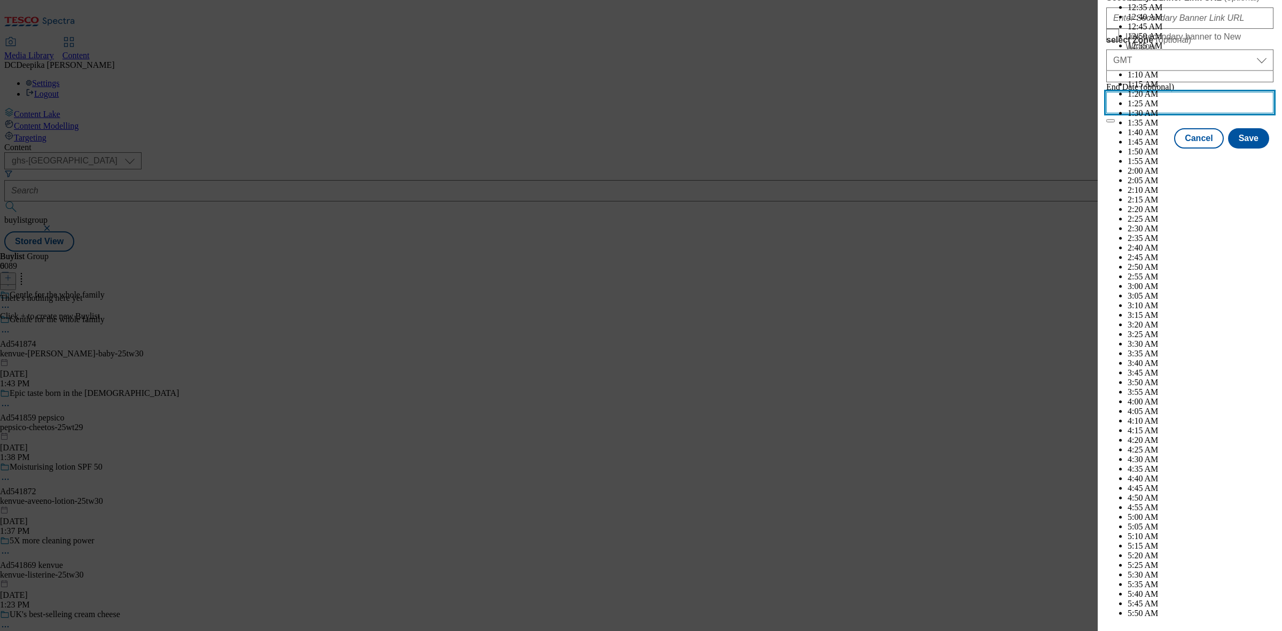
scroll to position [3255, 0]
select select "December"
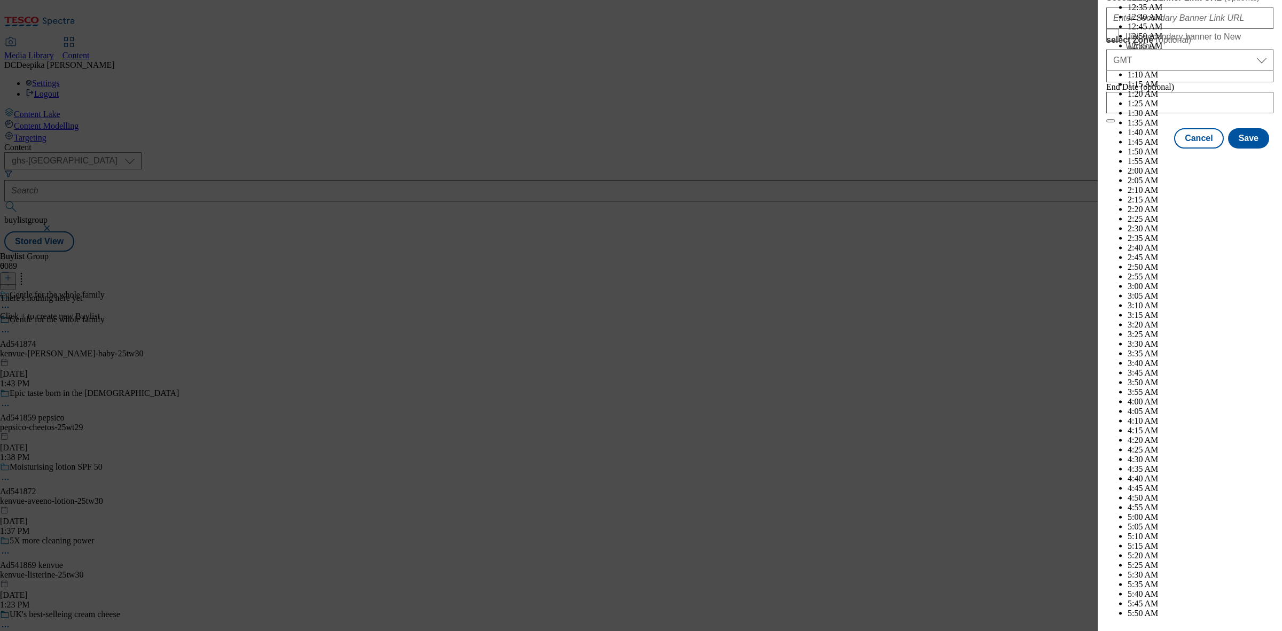
click at [1234, 158] on button "Save" at bounding box center [1248, 148] width 41 height 20
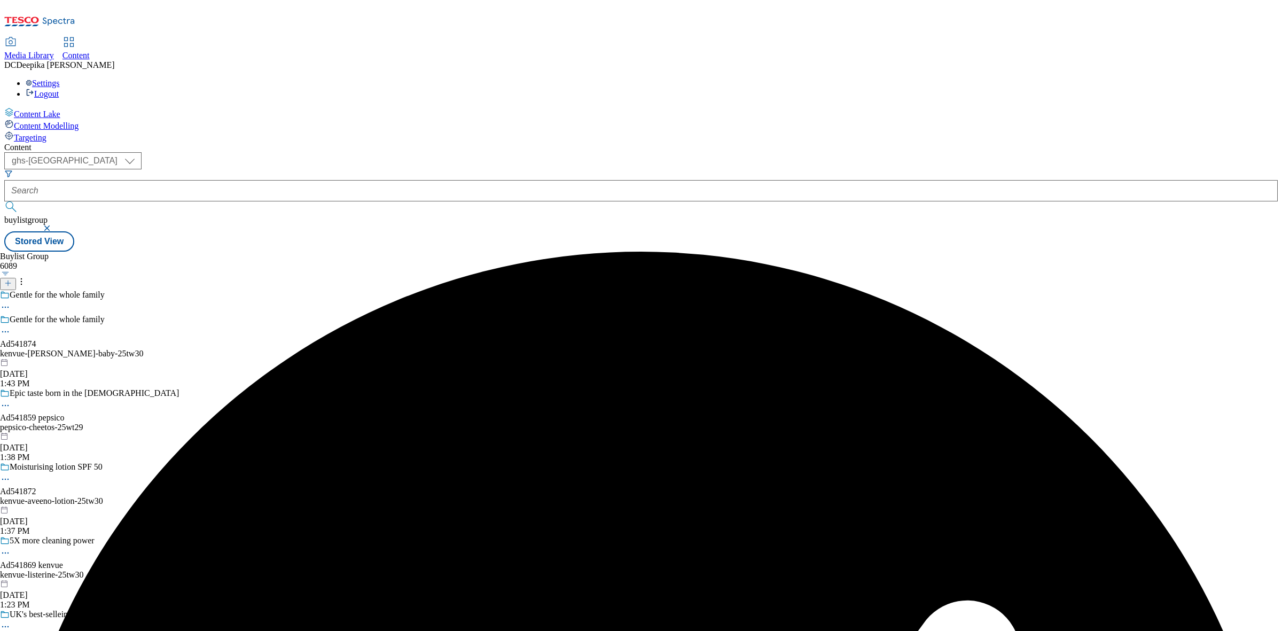
click at [686, 252] on div "Buylist Group 6089 Gentle for the whole family Gentle for the whole family Ad54…" at bounding box center [641, 252] width 1274 height 0
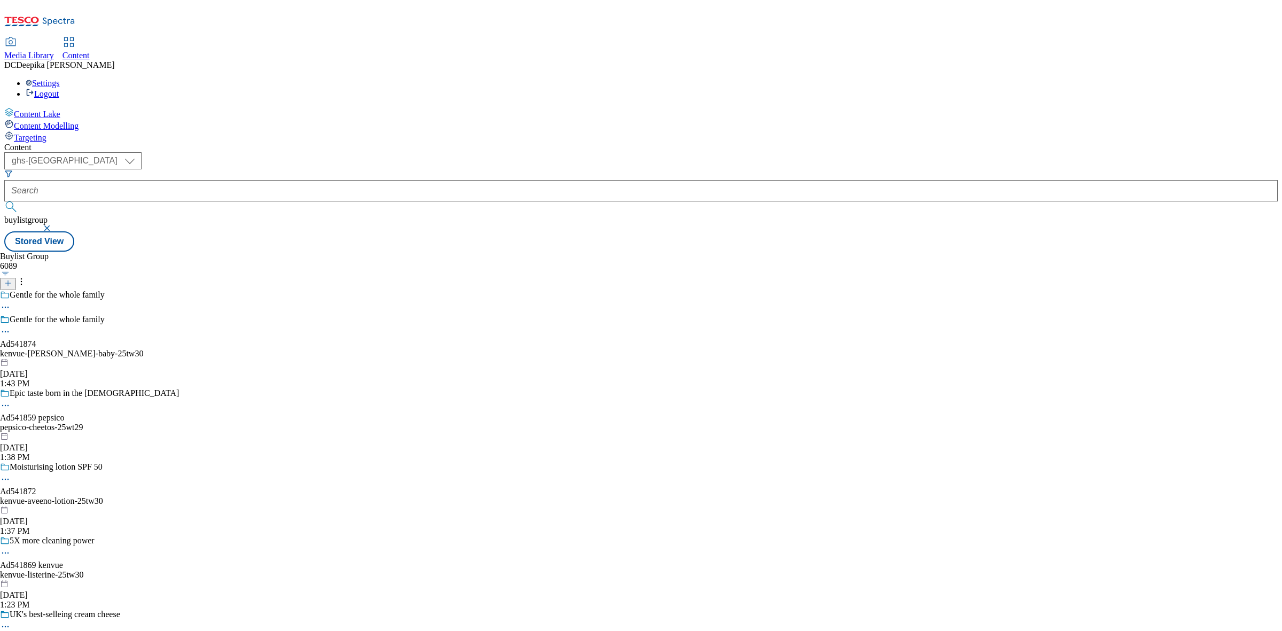
click at [185, 315] on div "Gentle for the whole family Ad541874 kenvue-johnson-baby-25tw30 Aug 29, 2025 1:…" at bounding box center [92, 352] width 185 height 74
click at [549, 252] on div "Buylist Group 6089 Gentle for the whole family Gentle for the whole family Ad54…" at bounding box center [641, 252] width 1274 height 0
click at [36, 319] on div "kenvue" at bounding box center [18, 324] width 36 height 10
click at [16, 273] on button at bounding box center [8, 279] width 16 height 12
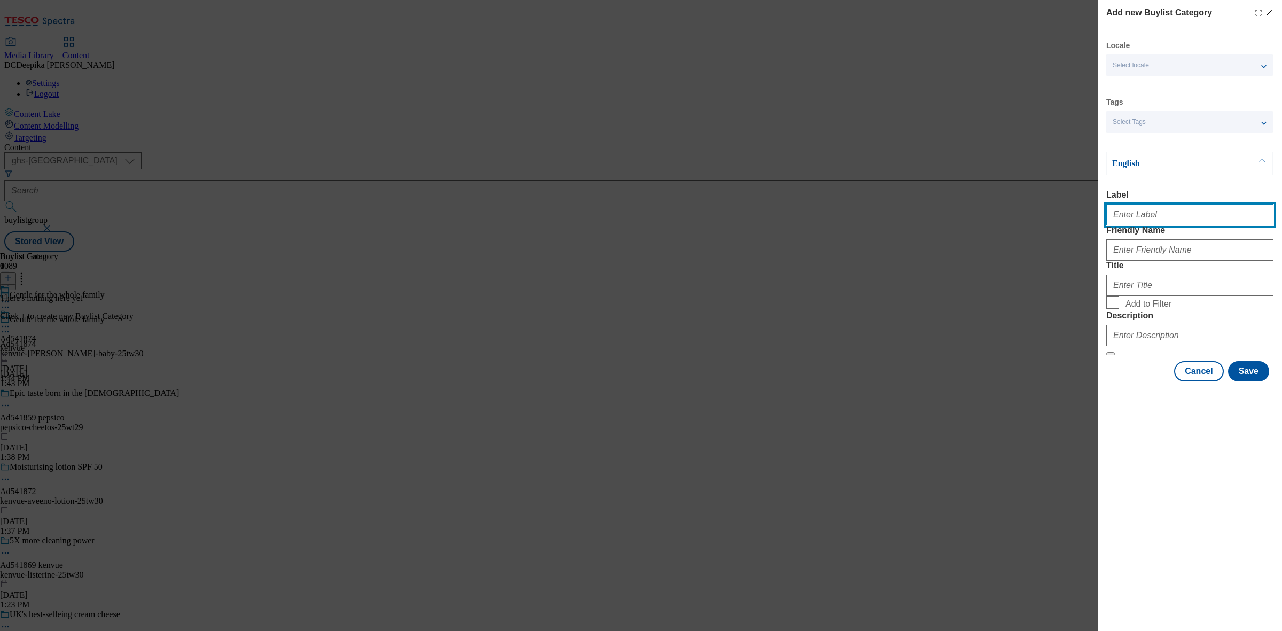
click at [1186, 215] on input "Label" at bounding box center [1190, 214] width 167 height 21
paste input "Ad541874"
type input "Ad541874"
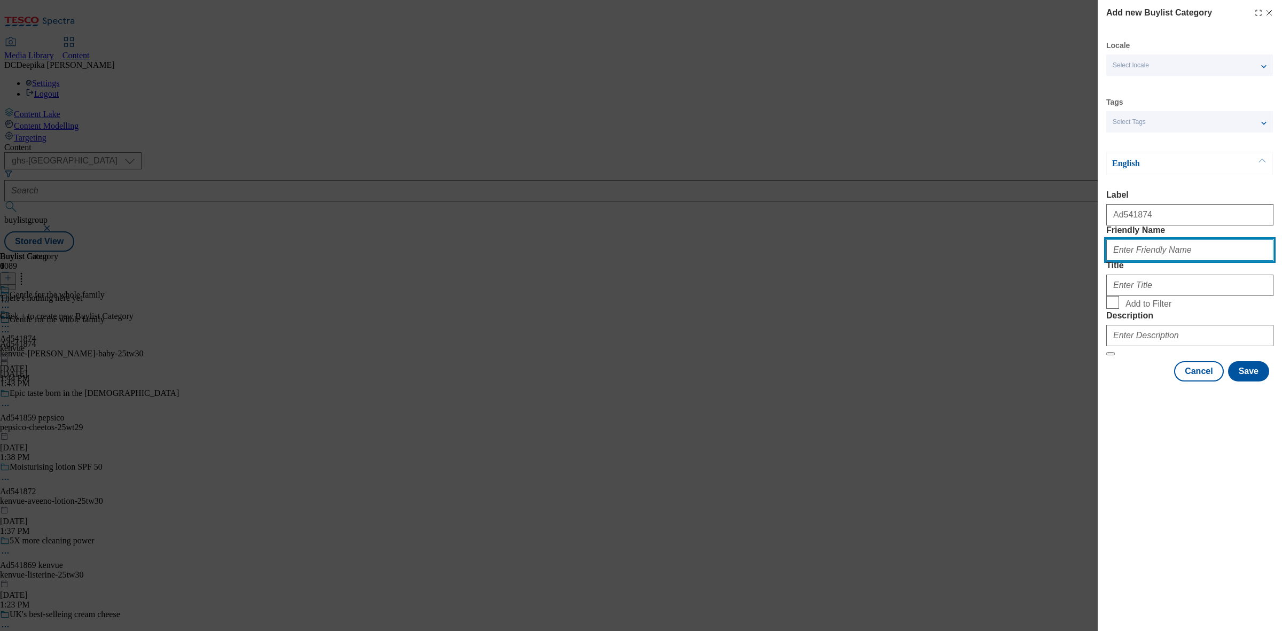
click at [1173, 261] on input "Friendly Name" at bounding box center [1190, 249] width 167 height 21
paste input "kenvue-johnson-baby"
type input "kenvue-johnson-baby"
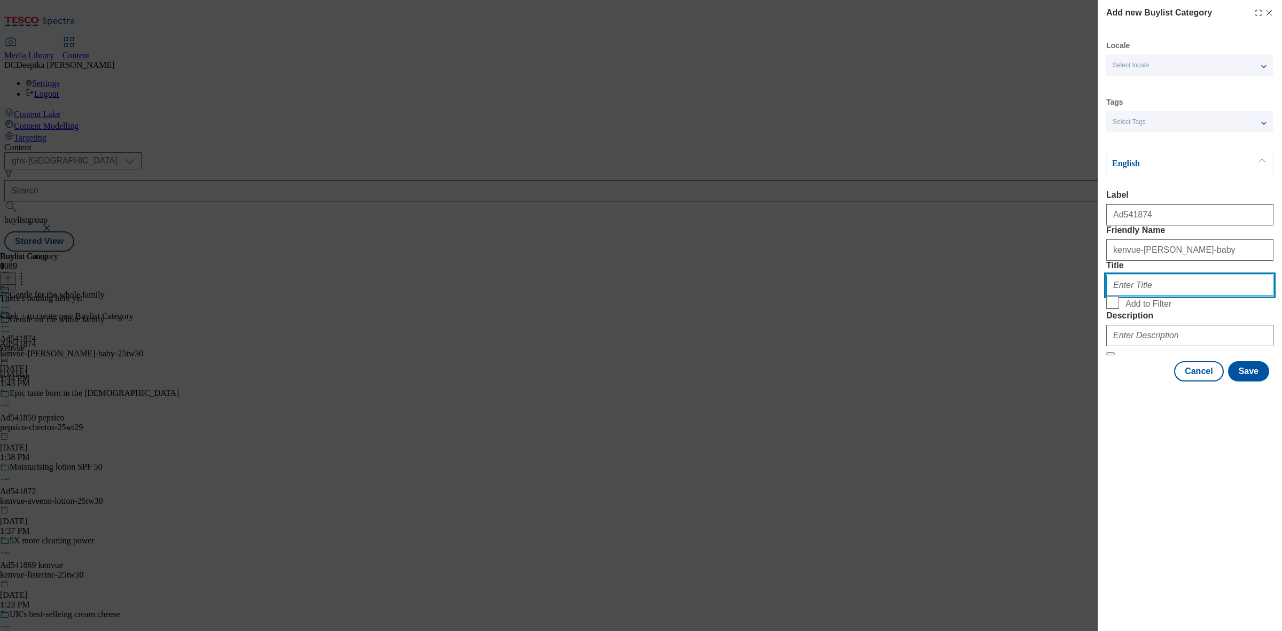
click at [1165, 296] on input "Title" at bounding box center [1190, 285] width 167 height 21
paste input "Kenvue"
type input "Kenvue"
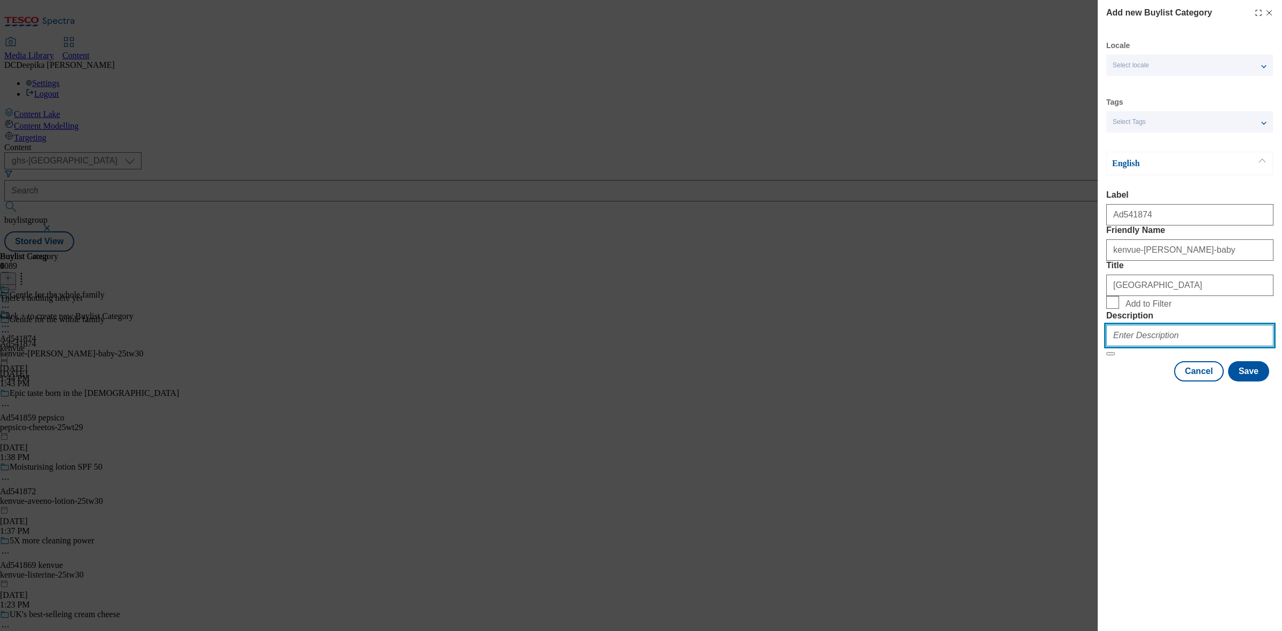
click at [1147, 346] on input "Description" at bounding box center [1190, 335] width 167 height 21
click at [1256, 382] on button "Save" at bounding box center [1248, 371] width 41 height 20
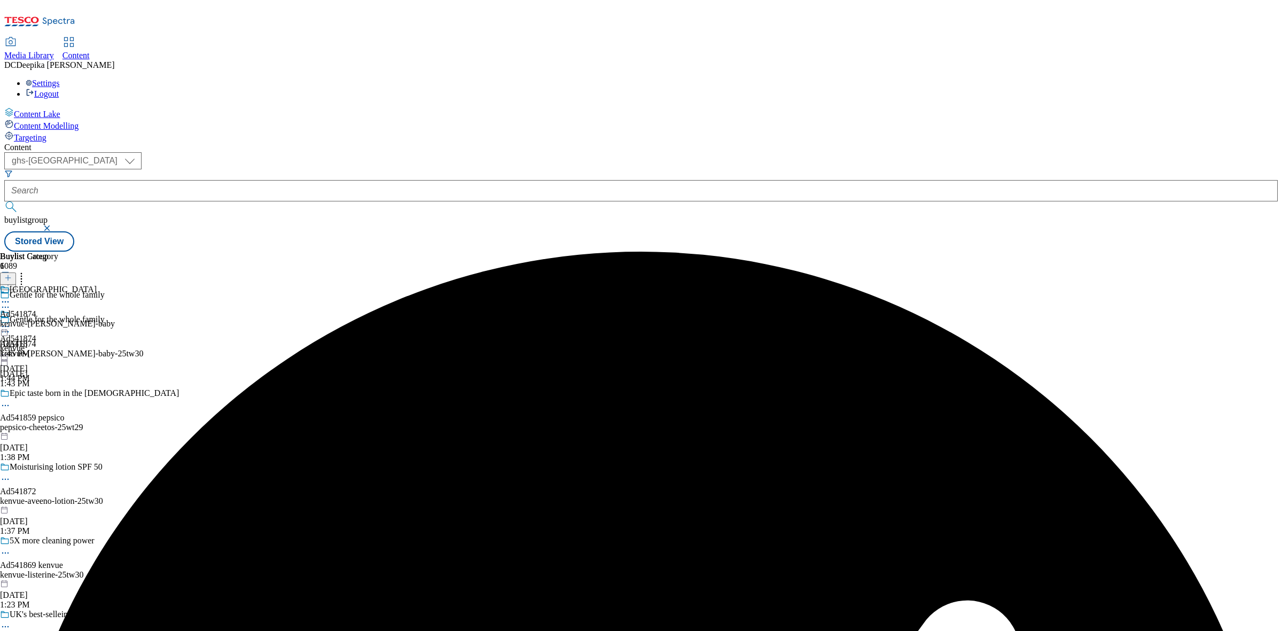
drag, startPoint x: 913, startPoint y: 281, endPoint x: 786, endPoint y: 236, distance: 134.5
click at [914, 252] on div "Buylist Group 6089 Gentle for the whole family Gentle for the whole family Ad54…" at bounding box center [641, 252] width 1274 height 0
click at [115, 319] on div "kenvue-johnson-baby" at bounding box center [57, 324] width 115 height 10
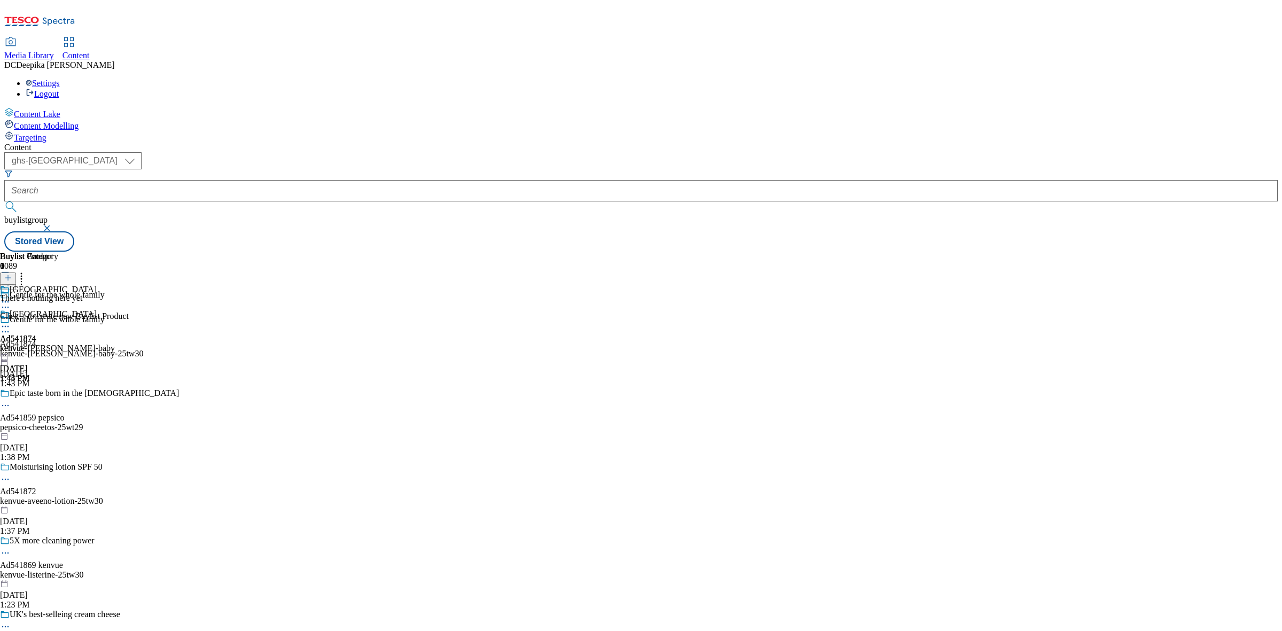
click at [16, 273] on button at bounding box center [8, 279] width 16 height 12
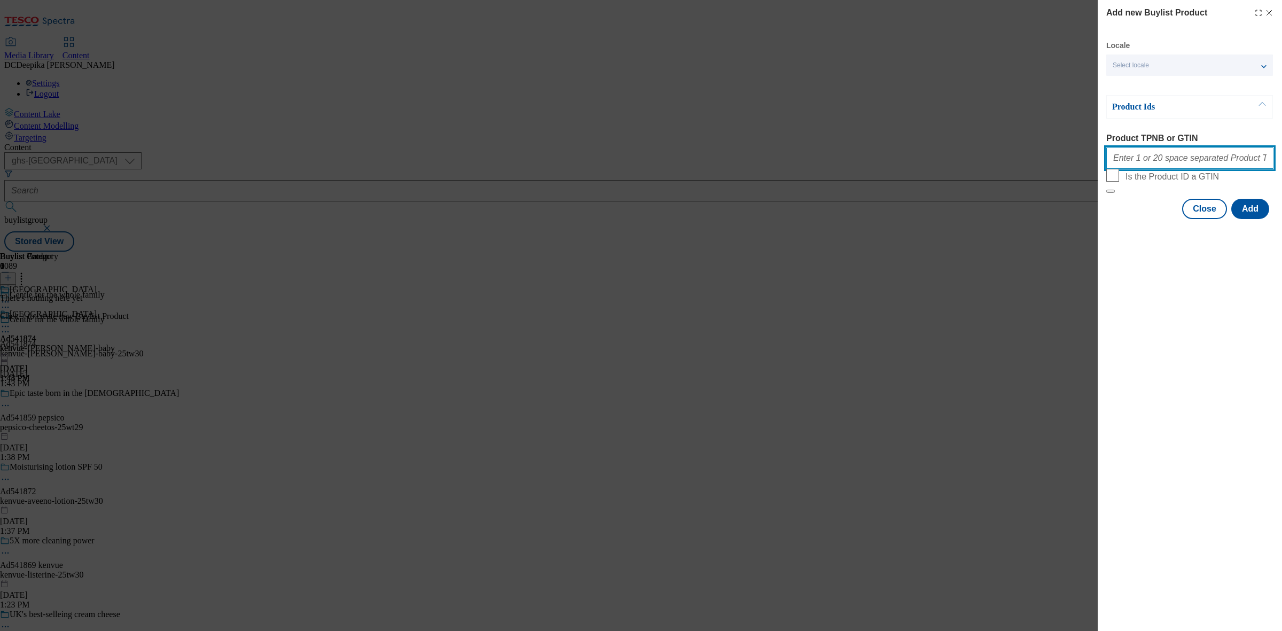
click at [1150, 158] on input "Product TPNB or GTIN" at bounding box center [1190, 157] width 167 height 21
paste input "86488316 86488869 86488282 86488881 92336730 90609280 90001260 90615772 9078945…"
type input "86488316 86488869 86488282 86488881 92336730 90609280 90001260 90615772 9078945…"
click at [1249, 219] on button "Add" at bounding box center [1251, 209] width 38 height 20
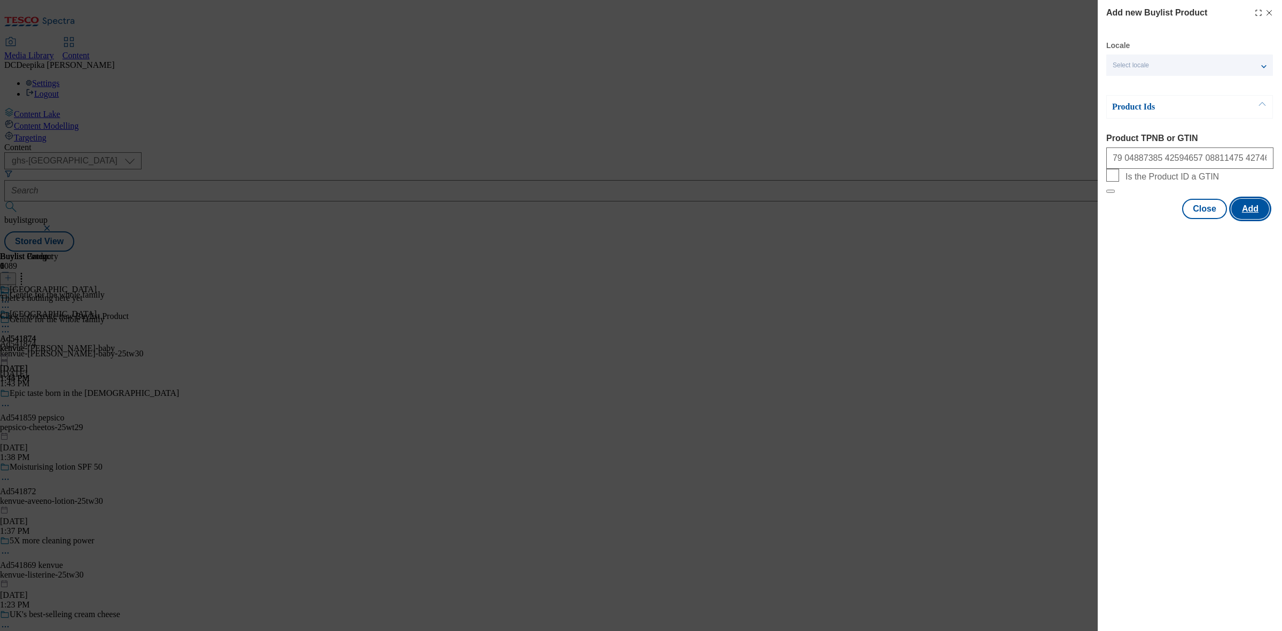
scroll to position [0, 0]
drag, startPoint x: 1259, startPoint y: 241, endPoint x: 1281, endPoint y: 242, distance: 21.9
click at [1281, 242] on div "Add new Buylist Product Locale Select locale English Welsh Product Ids Product …" at bounding box center [1190, 137] width 184 height 274
click at [1200, 267] on button "Close" at bounding box center [1204, 261] width 45 height 20
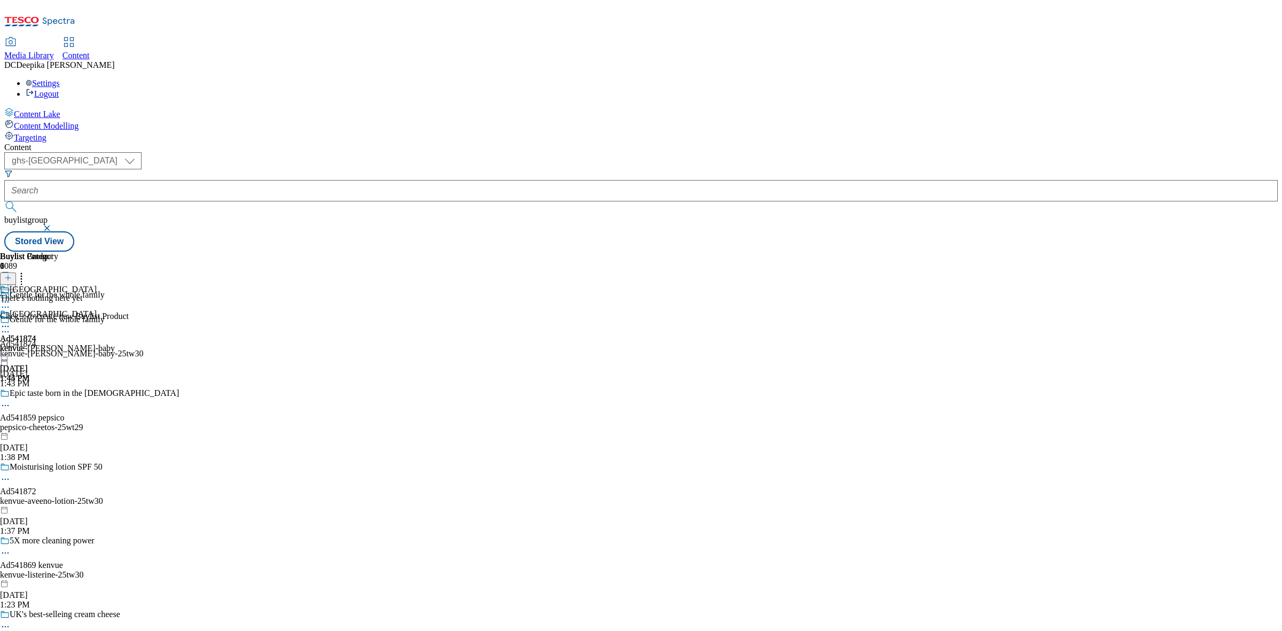
click at [12, 274] on icon at bounding box center [7, 277] width 7 height 7
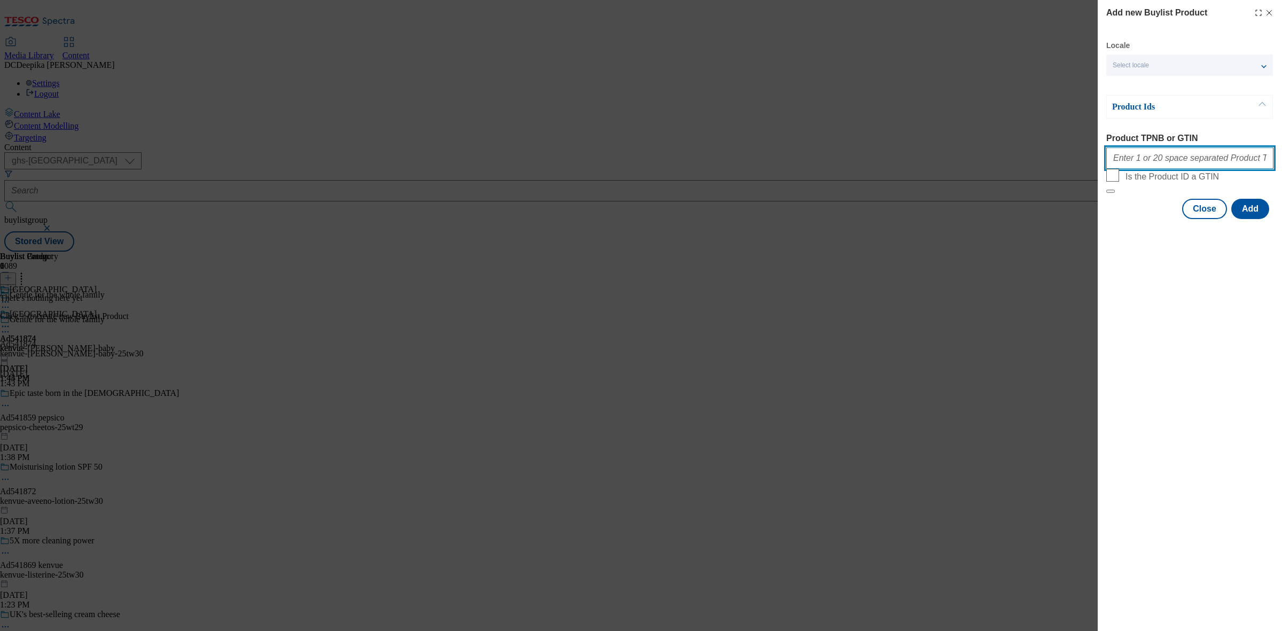
click at [1165, 157] on input "Product TPNB or GTIN" at bounding box center [1190, 157] width 167 height 21
paste input "86488316 86488869 86488282 86488881 92336730 90609280 90001260 90615772 9078945…"
type input "86488316 86488869 86488282 86488881 92336730 90609280 90001260 90615772 9078945…"
click at [1256, 219] on button "Add" at bounding box center [1251, 209] width 38 height 20
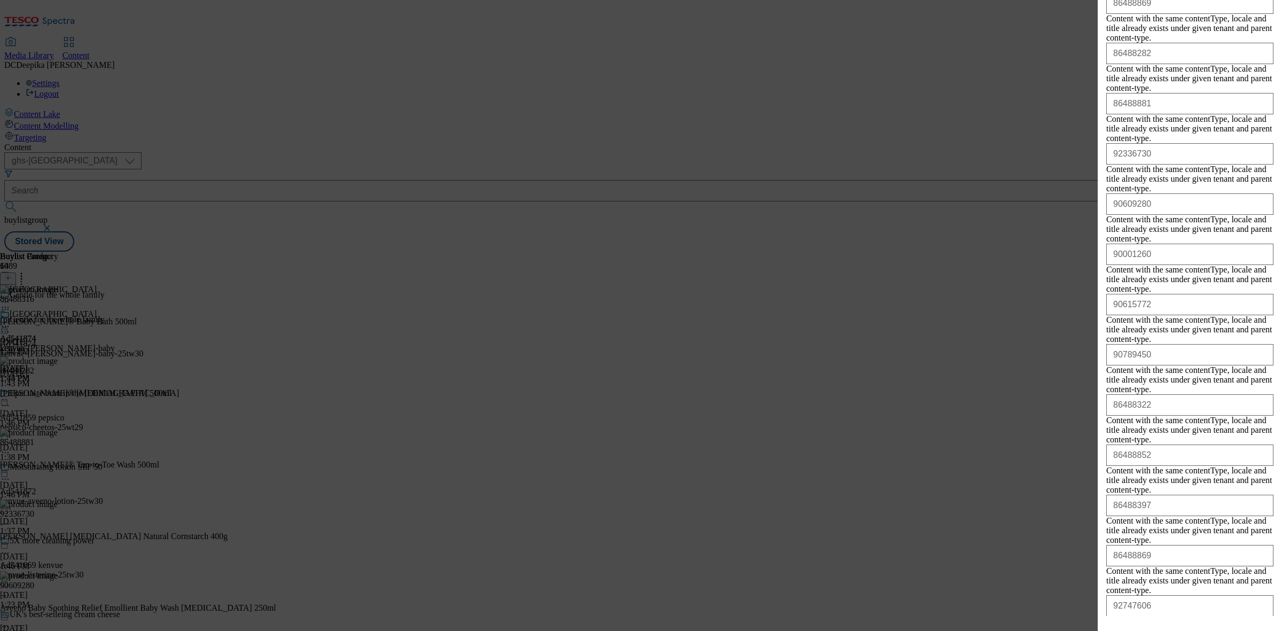
scroll to position [323, 0]
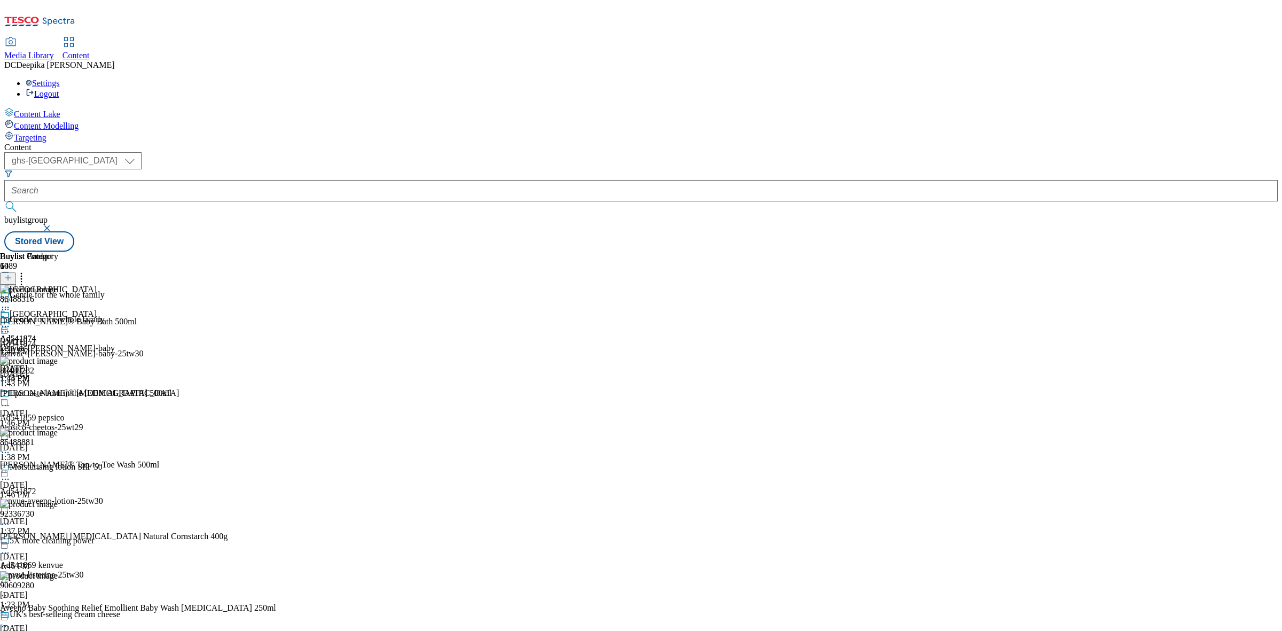
scroll to position [0, 0]
click at [11, 321] on icon at bounding box center [5, 326] width 11 height 11
click at [63, 392] on button "Preview" at bounding box center [41, 398] width 41 height 12
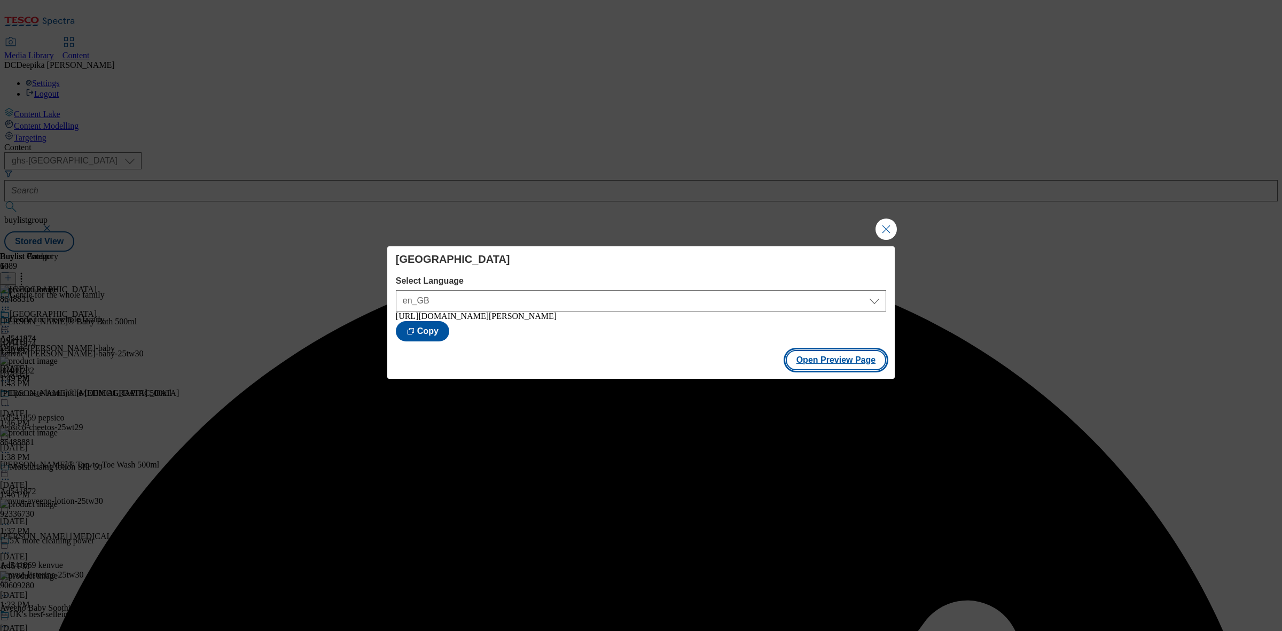
click at [832, 370] on button "Open Preview Page" at bounding box center [836, 360] width 101 height 20
click at [879, 223] on button "Close Modal" at bounding box center [886, 229] width 21 height 21
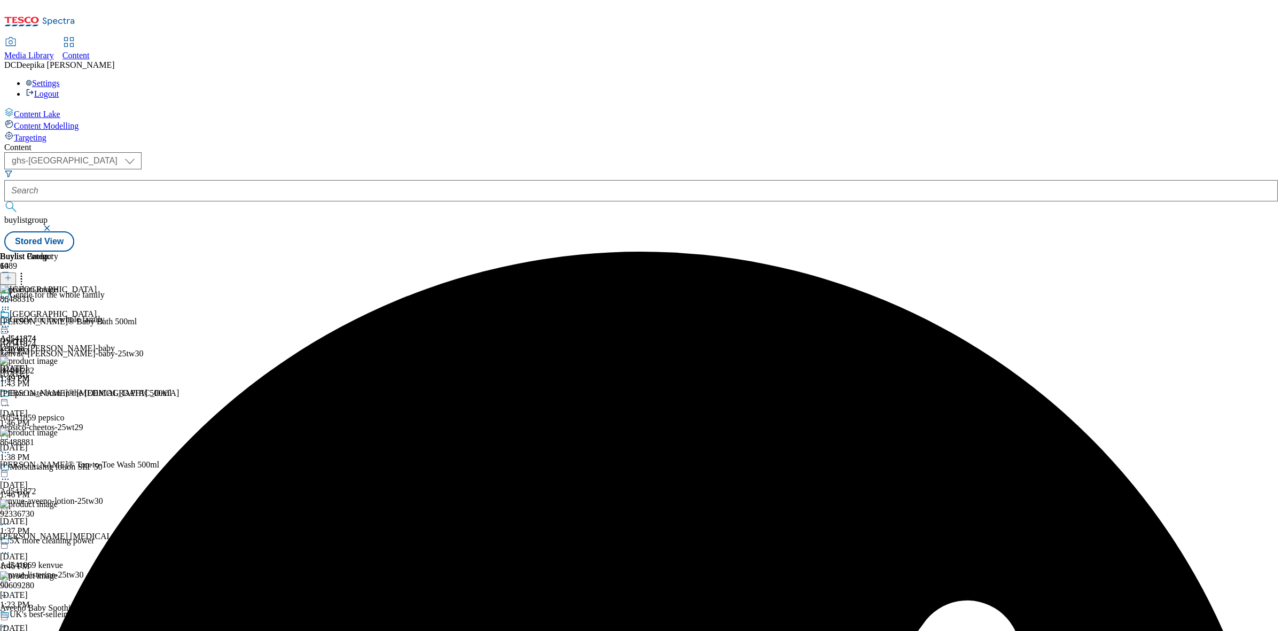
click at [11, 326] on icon at bounding box center [5, 331] width 11 height 11
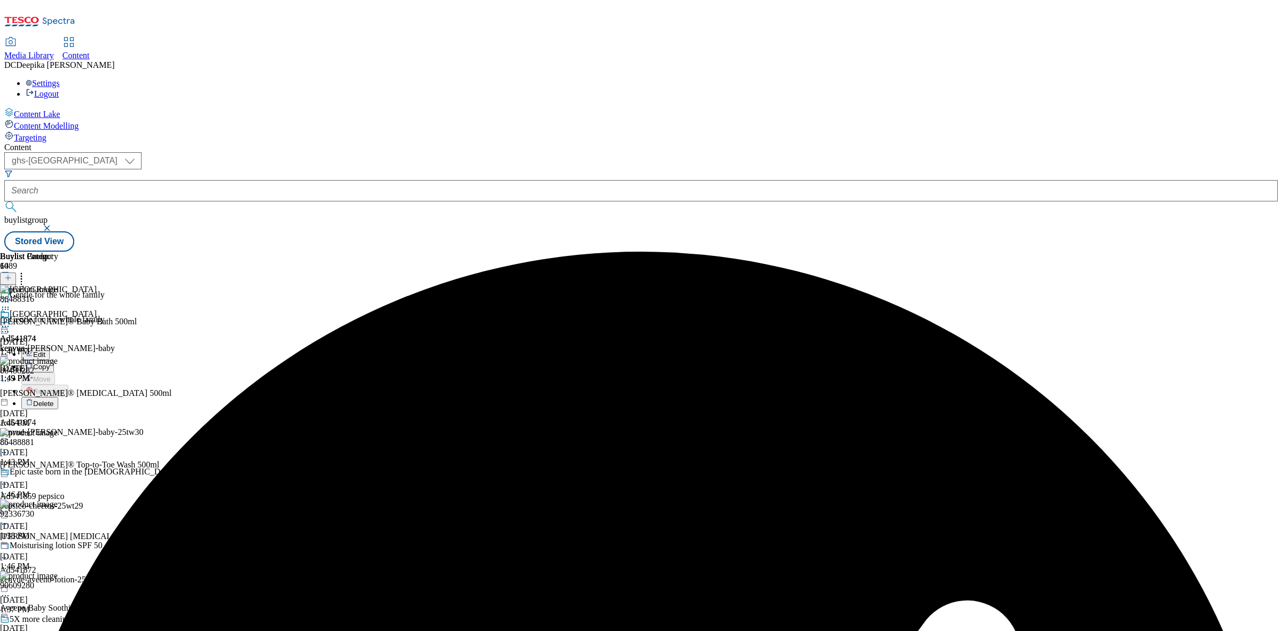
click at [50, 348] on button "Edit" at bounding box center [35, 354] width 28 height 12
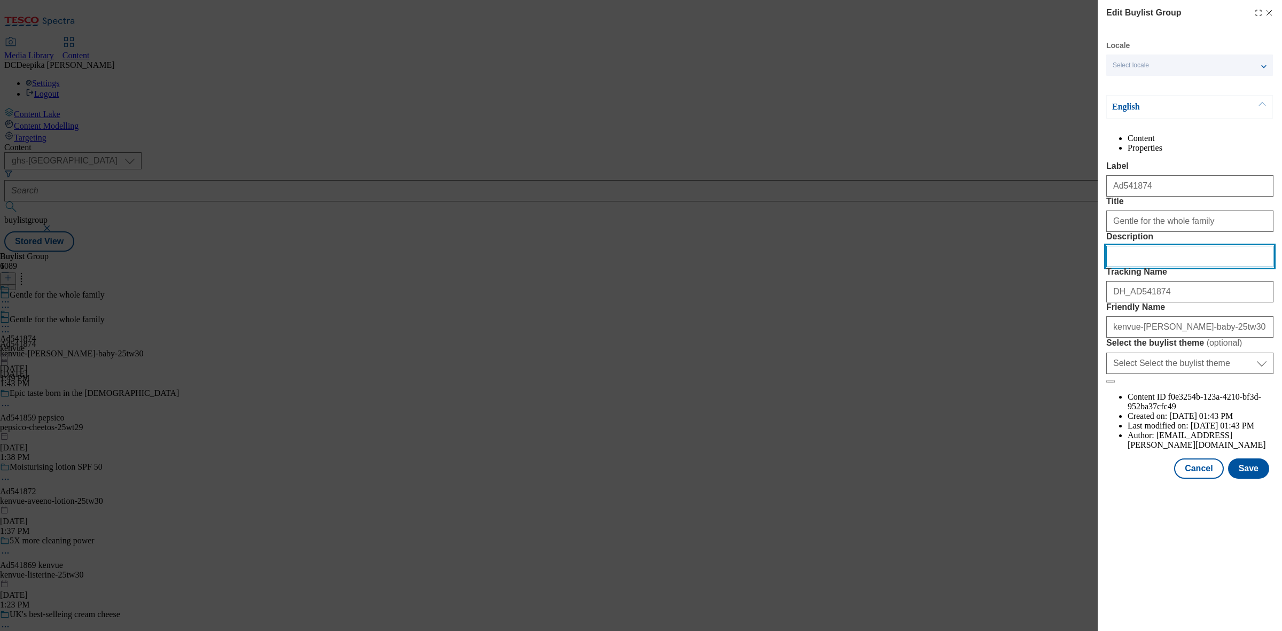
click at [1157, 267] on input "Description" at bounding box center [1190, 256] width 167 height 21
paste input "Johnson's Baby Regular Gentle Baby Bath 500ml"
type input "Johnson's Baby Regular Gentle Baby Bath 500ml"
click at [1256, 479] on button "Save" at bounding box center [1248, 468] width 41 height 20
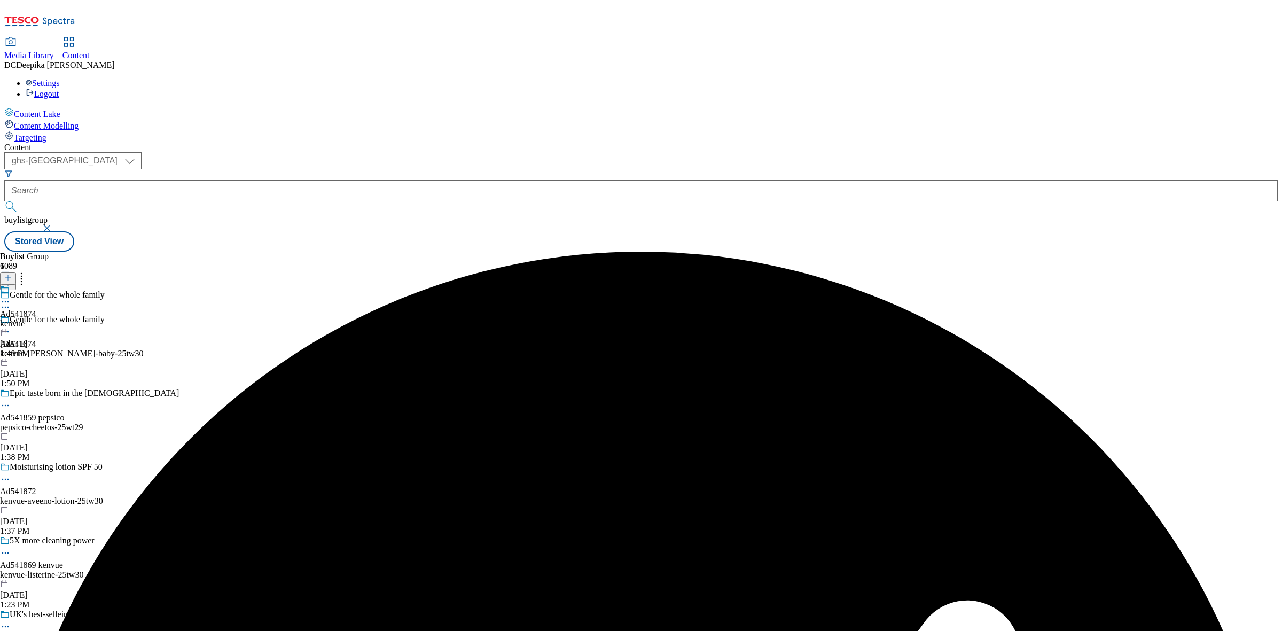
click at [4, 301] on circle at bounding box center [3, 302] width 2 height 2
click at [45, 321] on span "Edit" at bounding box center [39, 325] width 12 height 8
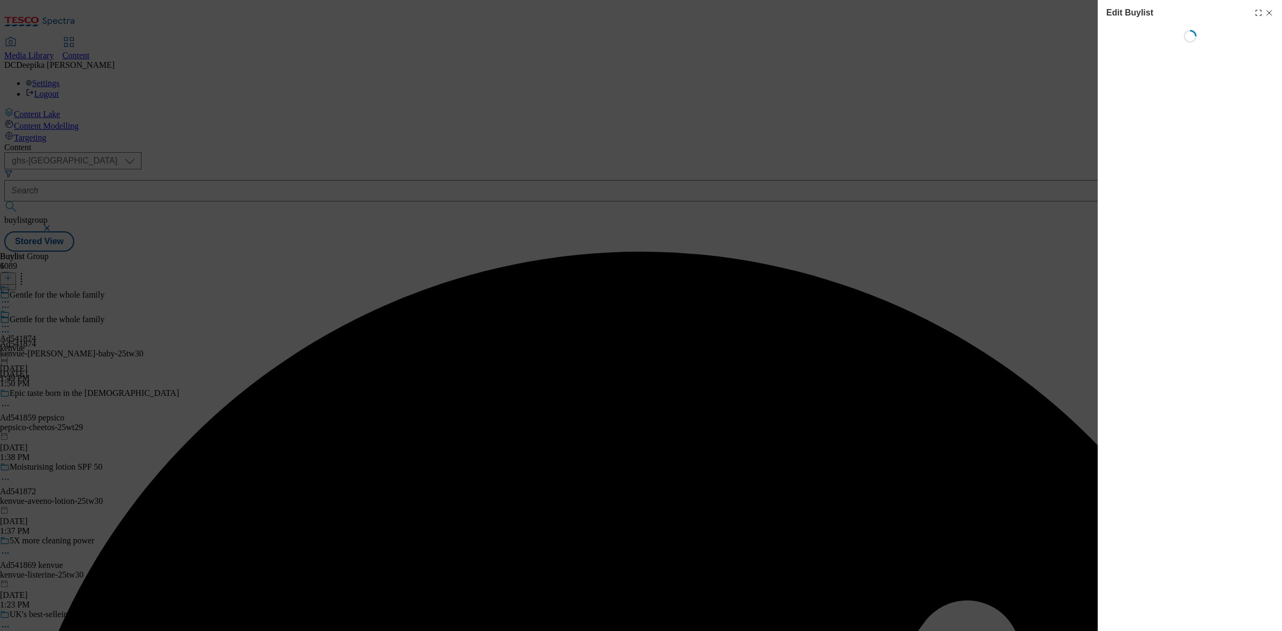
select select "tactical"
select select "supplier funded short term 1-3 weeks"
select select "dunnhumby"
select select "Banner"
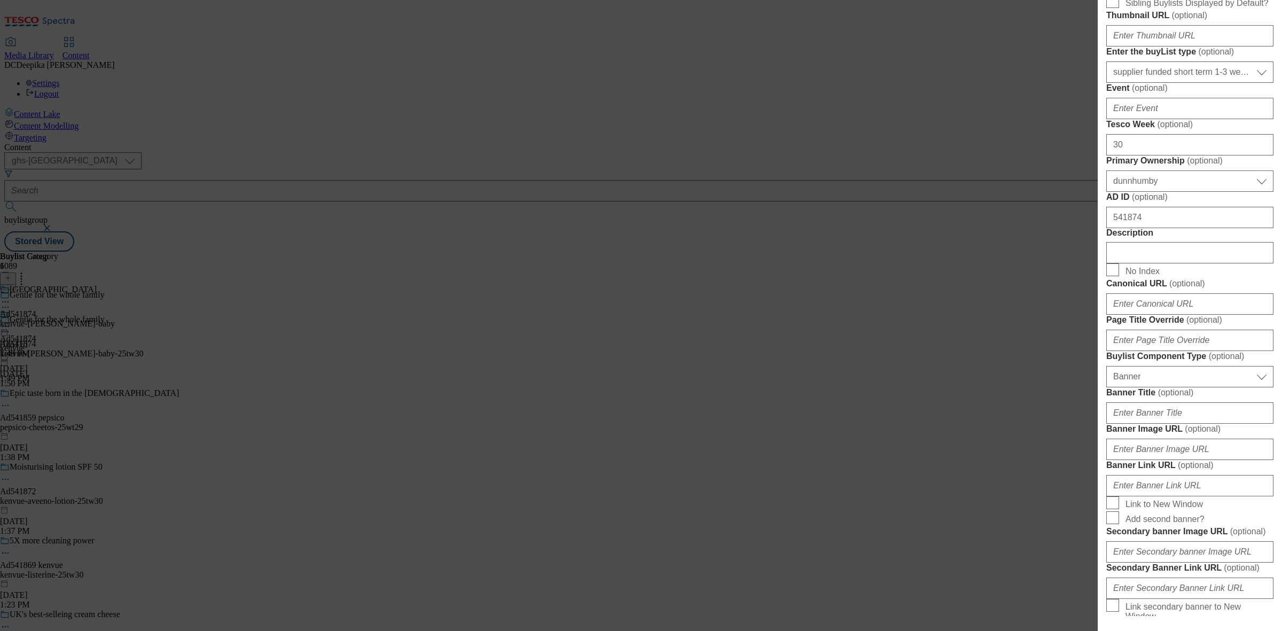
scroll to position [401, 0]
click at [1155, 262] on input "Description" at bounding box center [1190, 250] width 167 height 21
paste input "Johnson's Baby Regular Gentle Baby Bath 500ml"
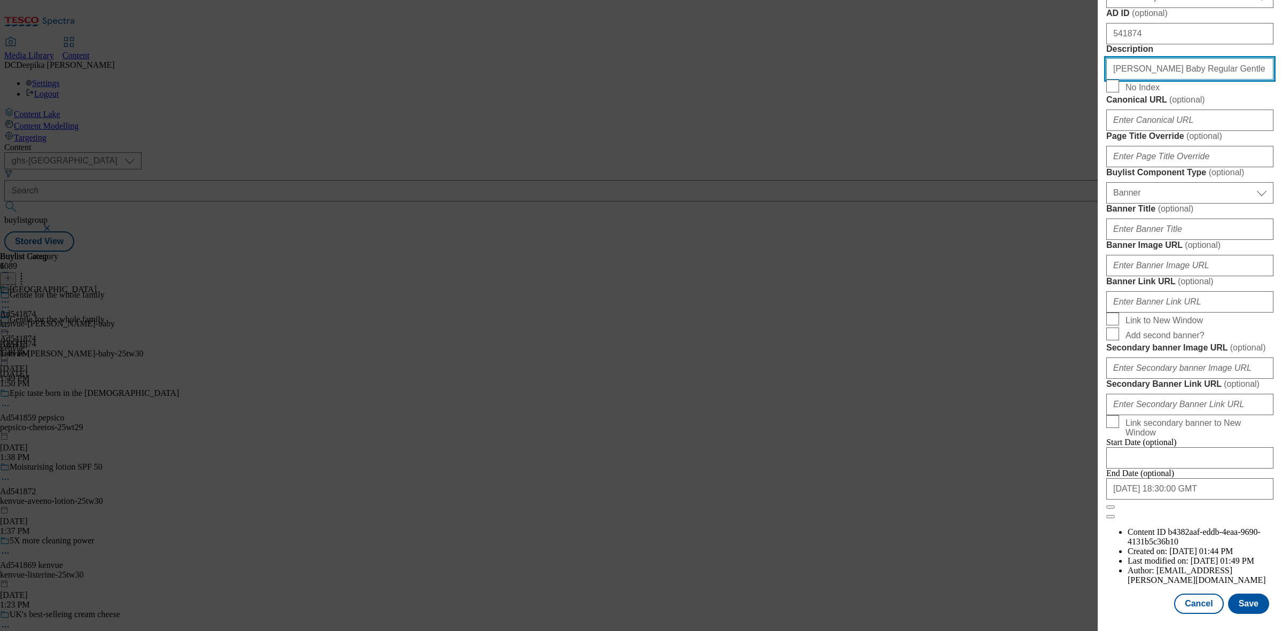
scroll to position [989, 0]
type input "Johnson's Baby Regular Gentle Baby Bath 500ml"
click at [1245, 594] on button "Save" at bounding box center [1248, 604] width 41 height 20
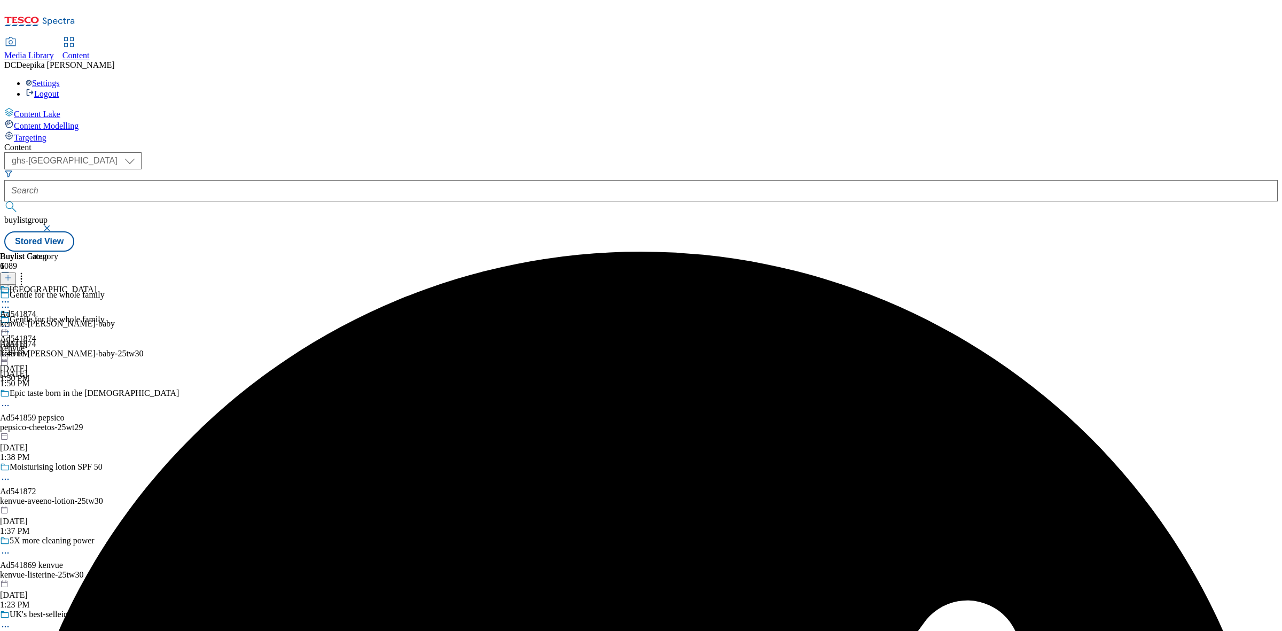
click at [9, 301] on circle at bounding box center [8, 302] width 2 height 2
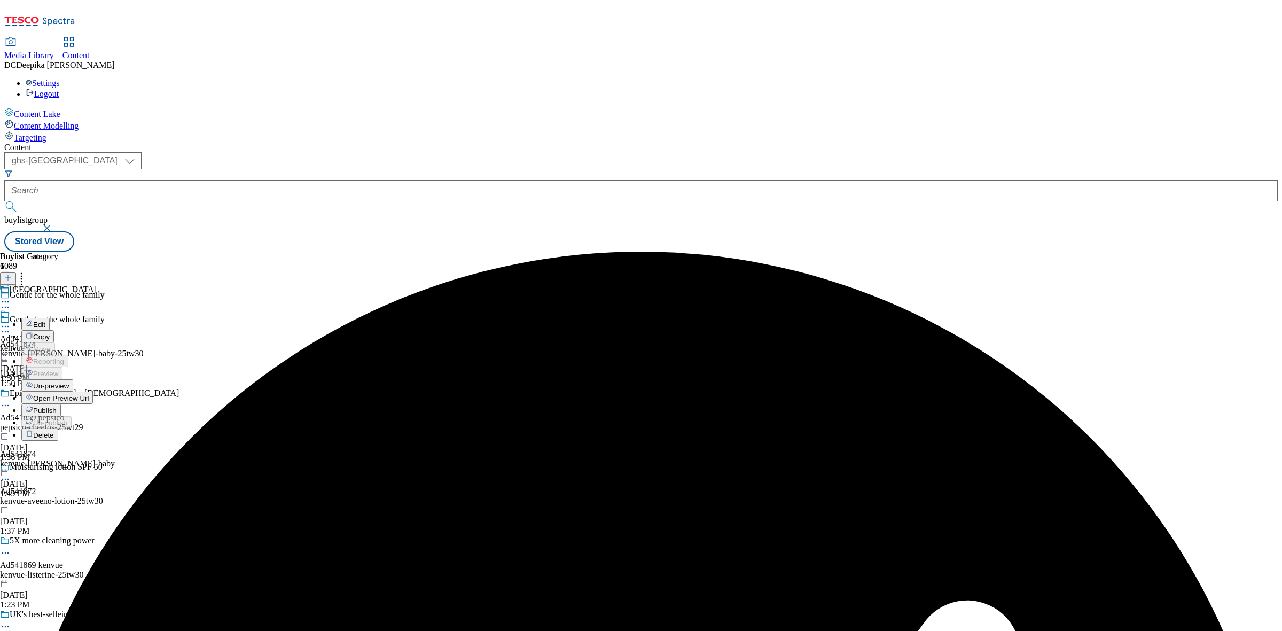
click at [50, 318] on button "Edit" at bounding box center [35, 324] width 28 height 12
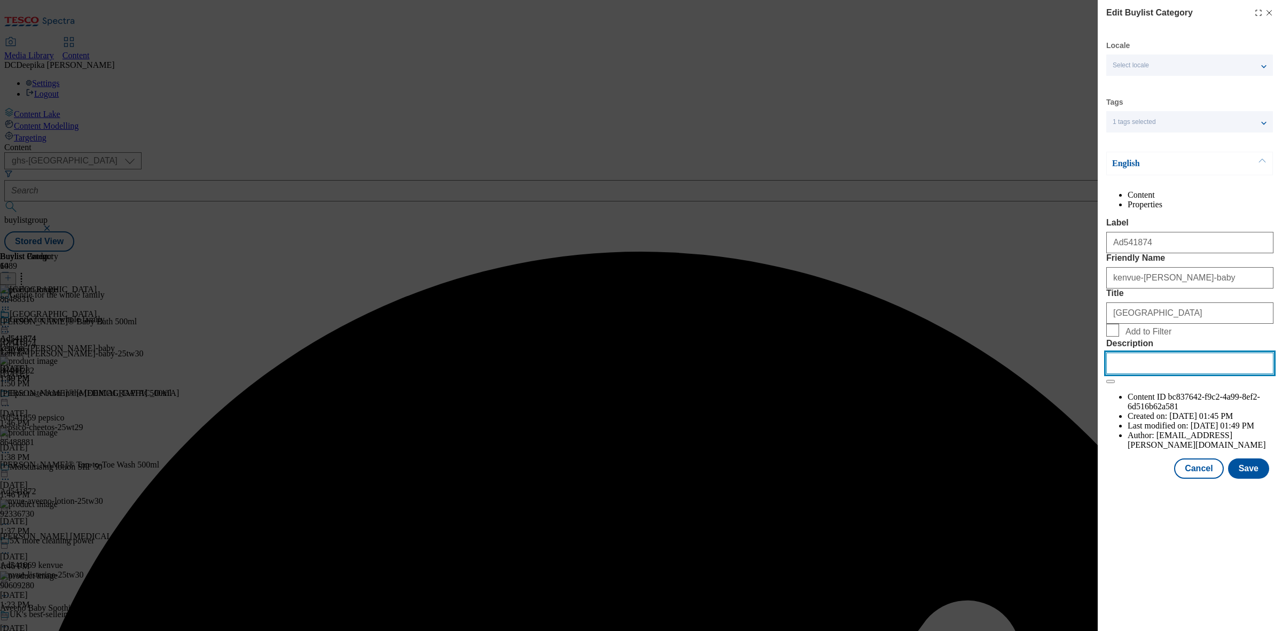
click at [1185, 374] on input "Description" at bounding box center [1190, 363] width 167 height 21
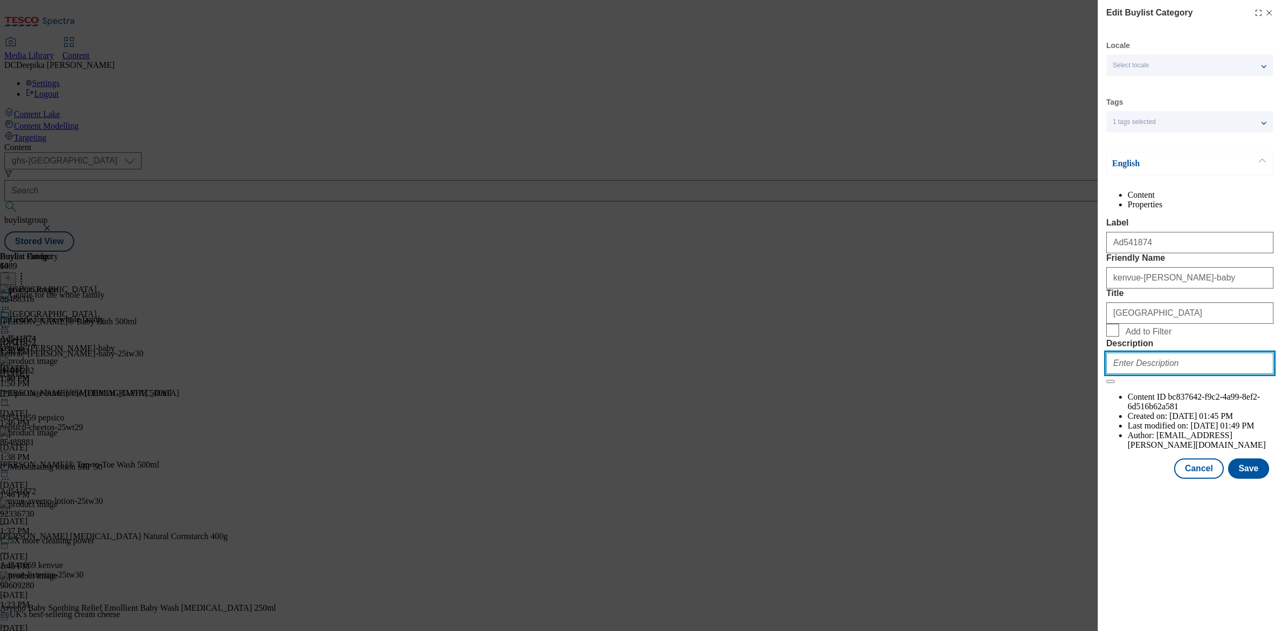
paste input "Johnson's Baby Regular Gentle Baby Bath 500ml"
type input "Johnson's Baby Regular Gentle Baby Bath 500ml"
click at [1262, 479] on button "Save" at bounding box center [1248, 468] width 41 height 20
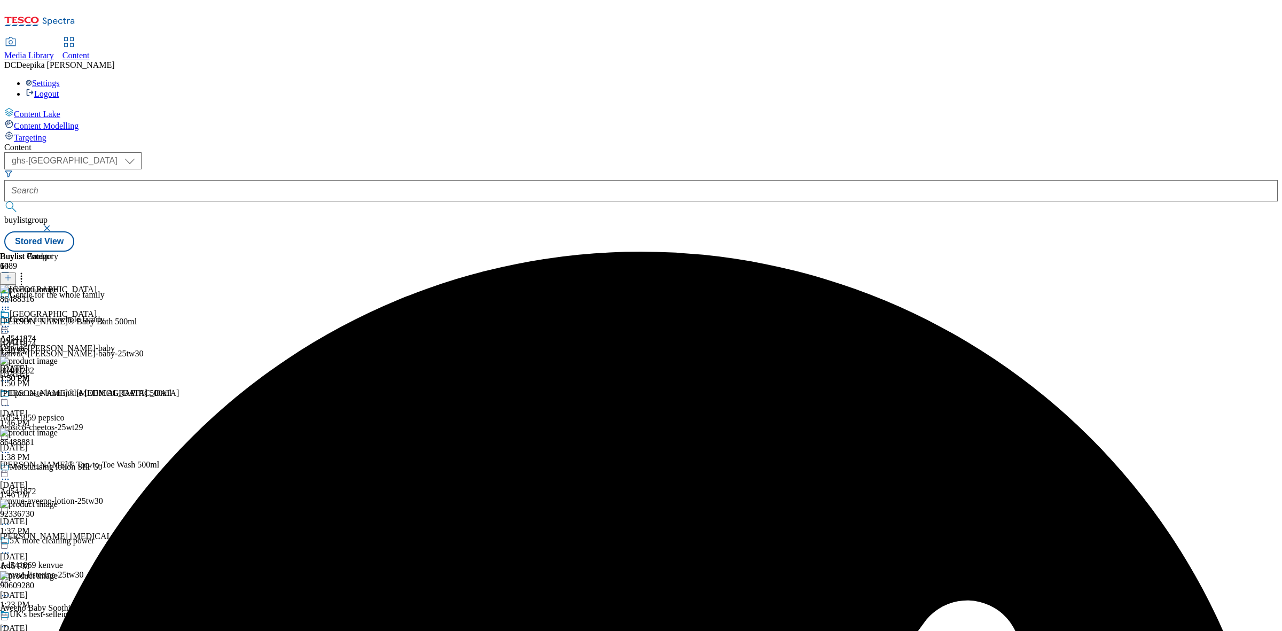
click at [1202, 252] on div "Buylist Group 6089 Gentle for the whole family Gentle for the whole family Ad54…" at bounding box center [641, 252] width 1274 height 0
click at [4, 326] on circle at bounding box center [3, 327] width 2 height 2
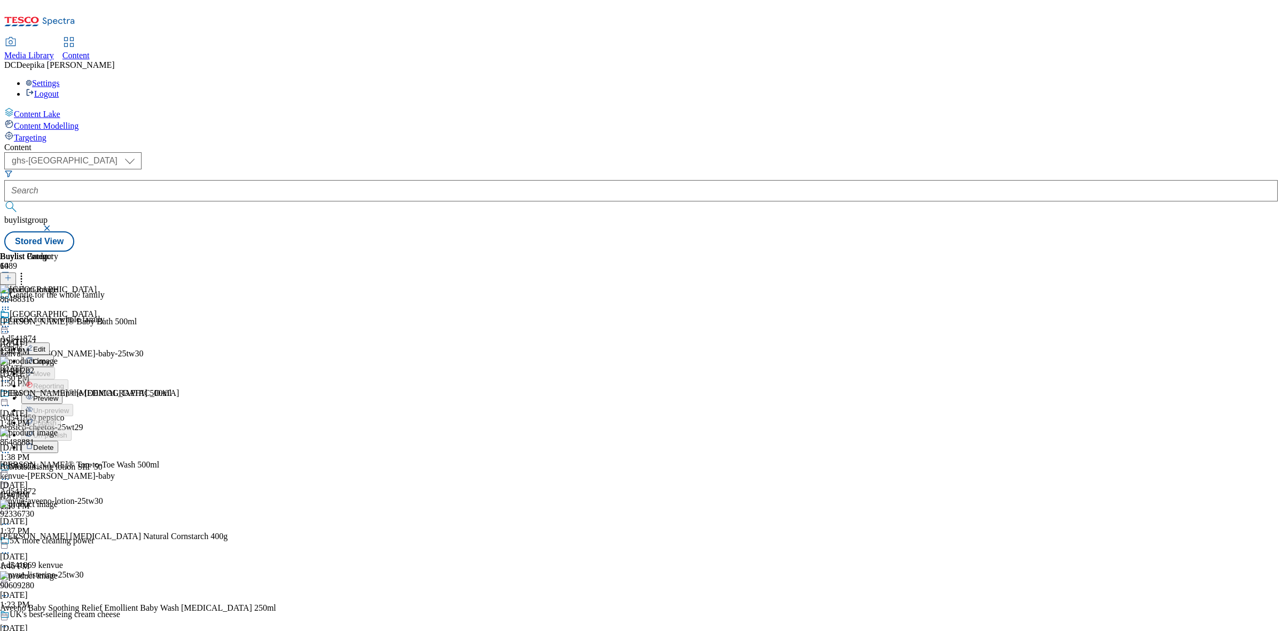
click at [63, 392] on button "Preview" at bounding box center [41, 398] width 41 height 12
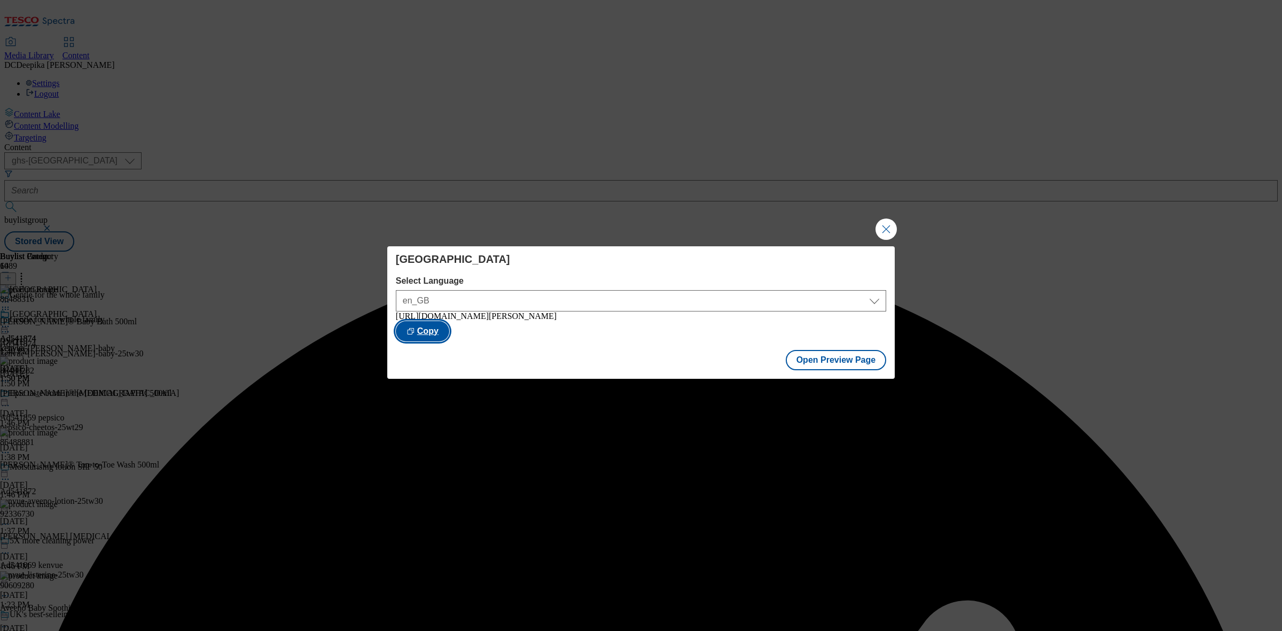
click at [449, 340] on button "Copy" at bounding box center [422, 331] width 53 height 20
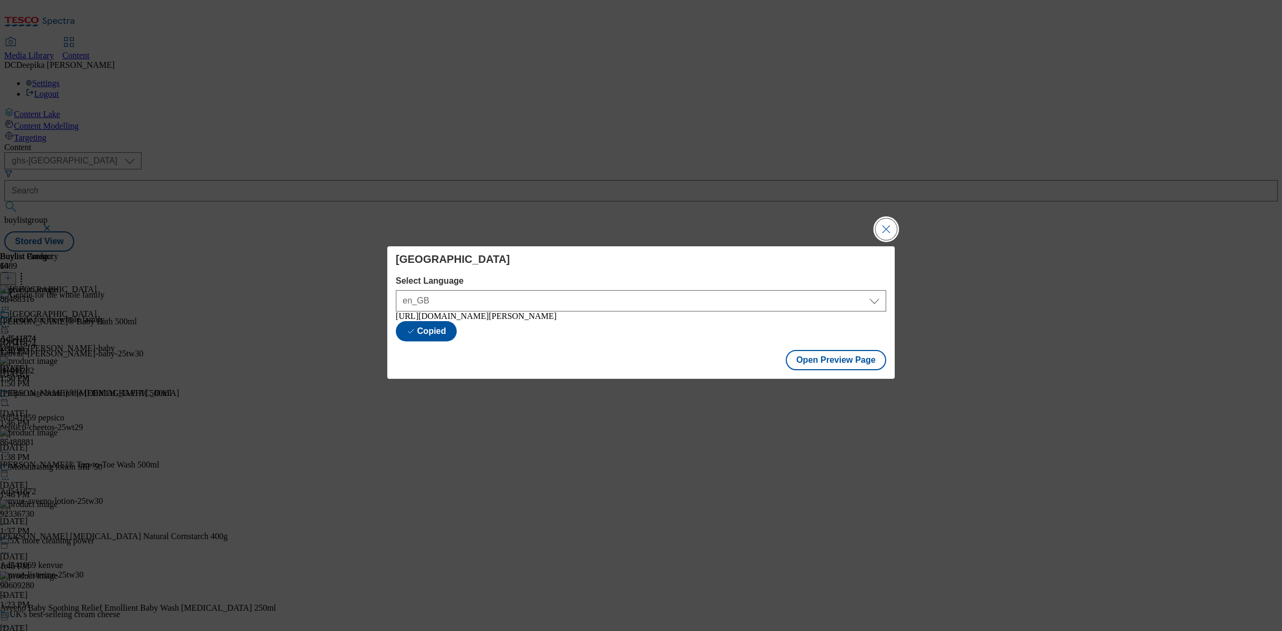
click at [886, 234] on button "Close Modal" at bounding box center [886, 229] width 21 height 21
